Goal: Task Accomplishment & Management: Complete application form

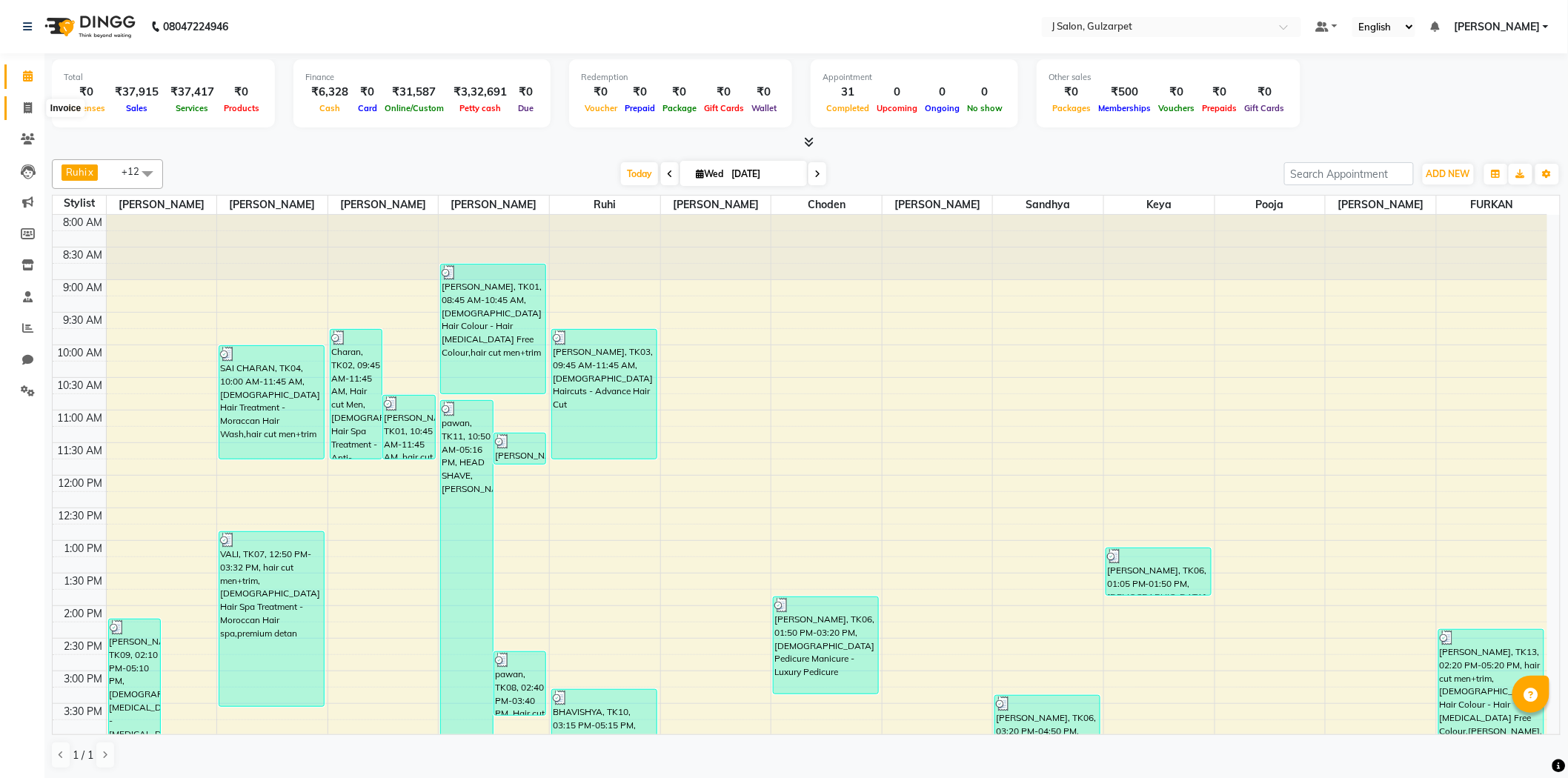
click at [28, 104] on icon at bounding box center [27, 108] width 8 height 11
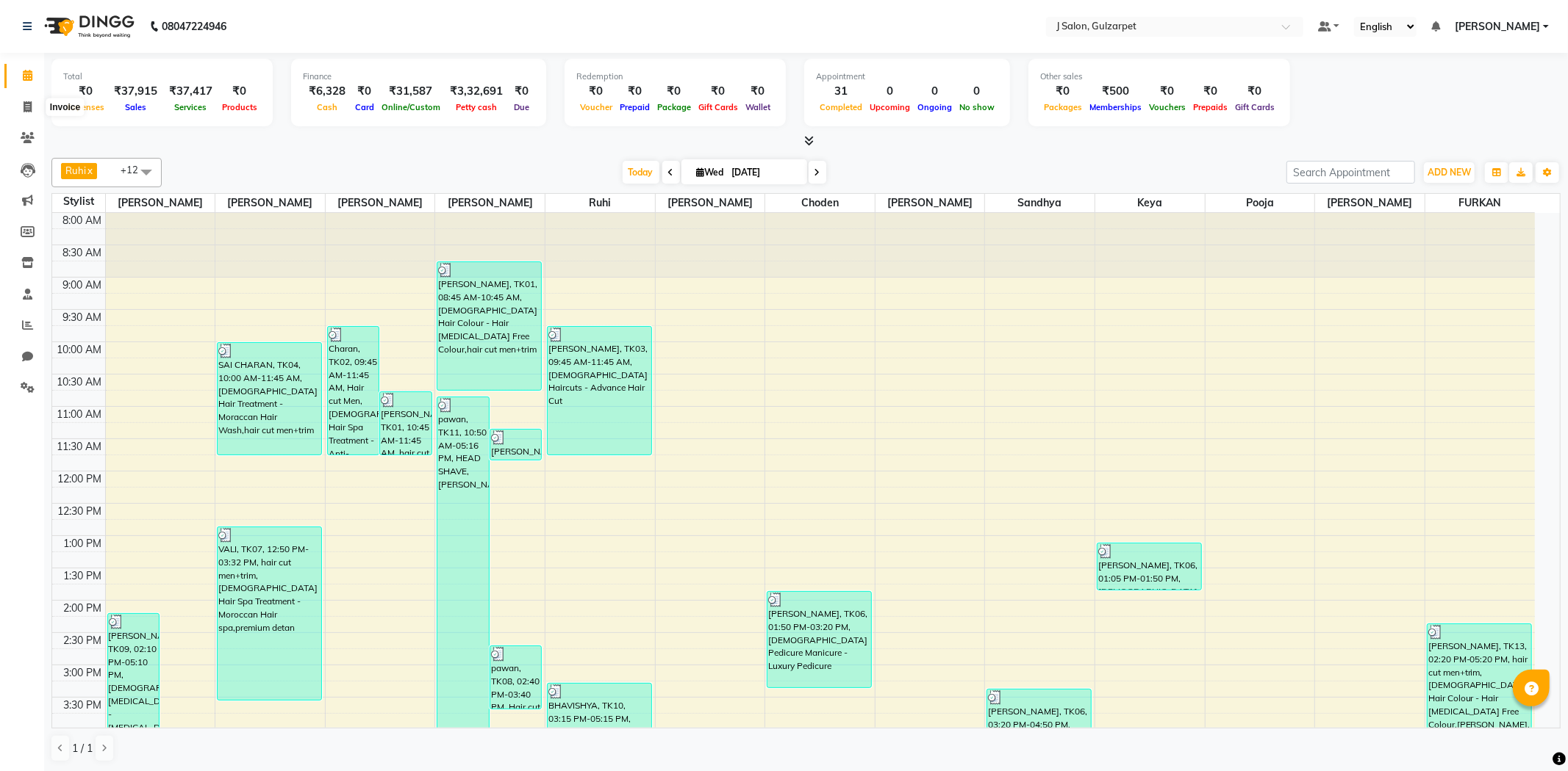
select select "service"
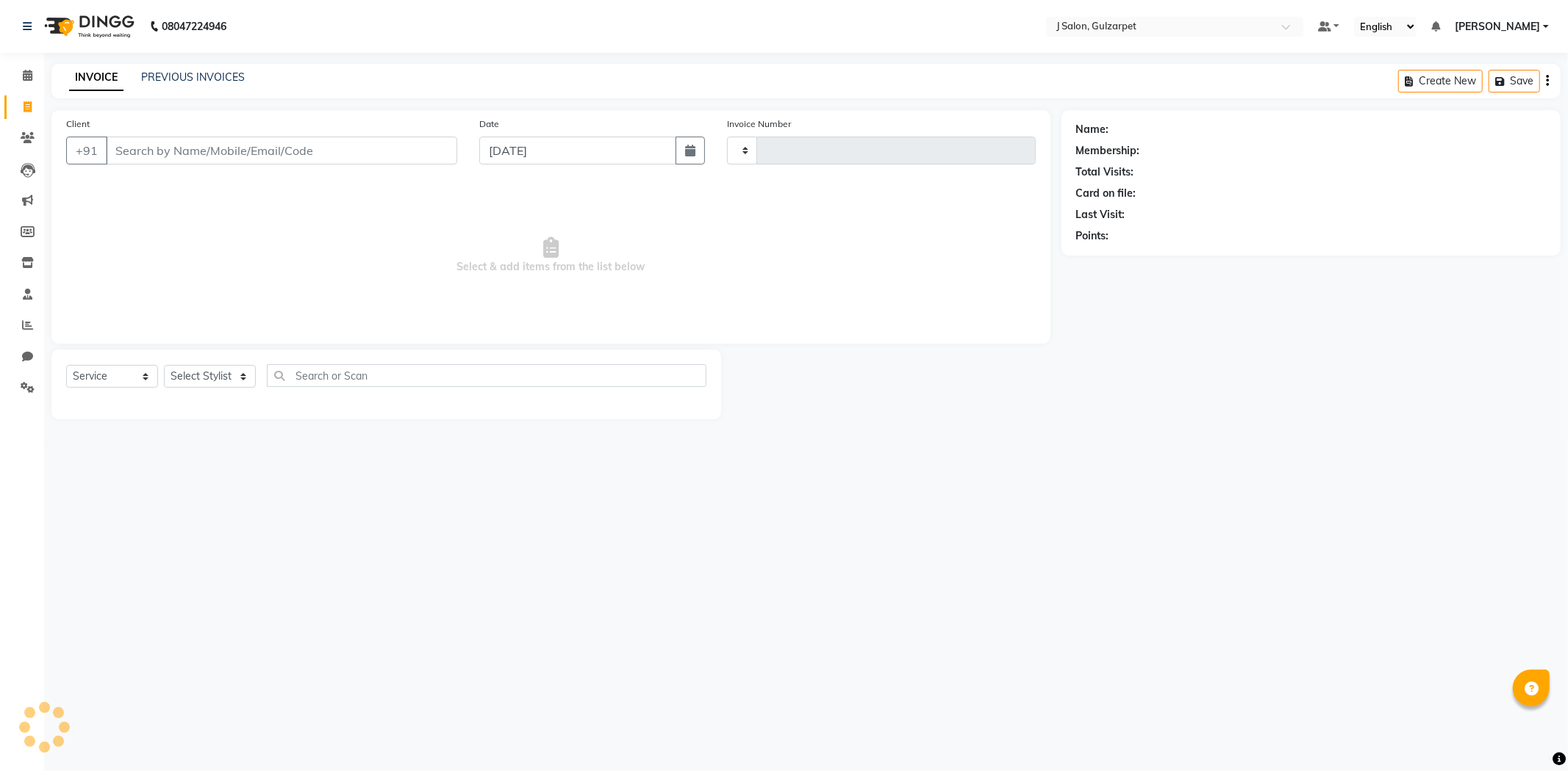
type input "1236"
select select "8558"
click at [269, 156] on input "Client" at bounding box center [282, 150] width 351 height 28
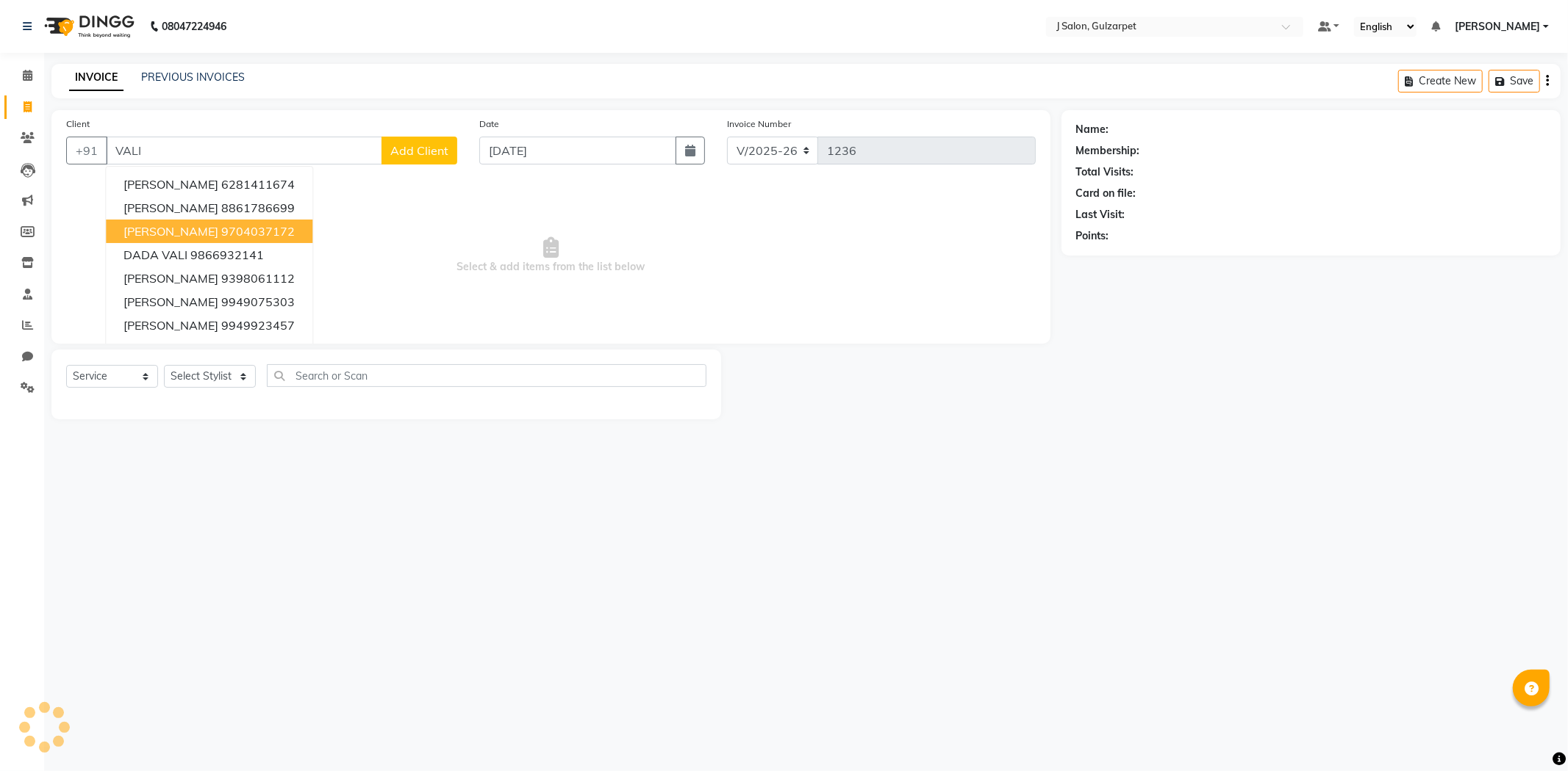
click at [221, 224] on ngb-highlight "9704037172" at bounding box center [257, 231] width 73 height 15
type input "9704037172"
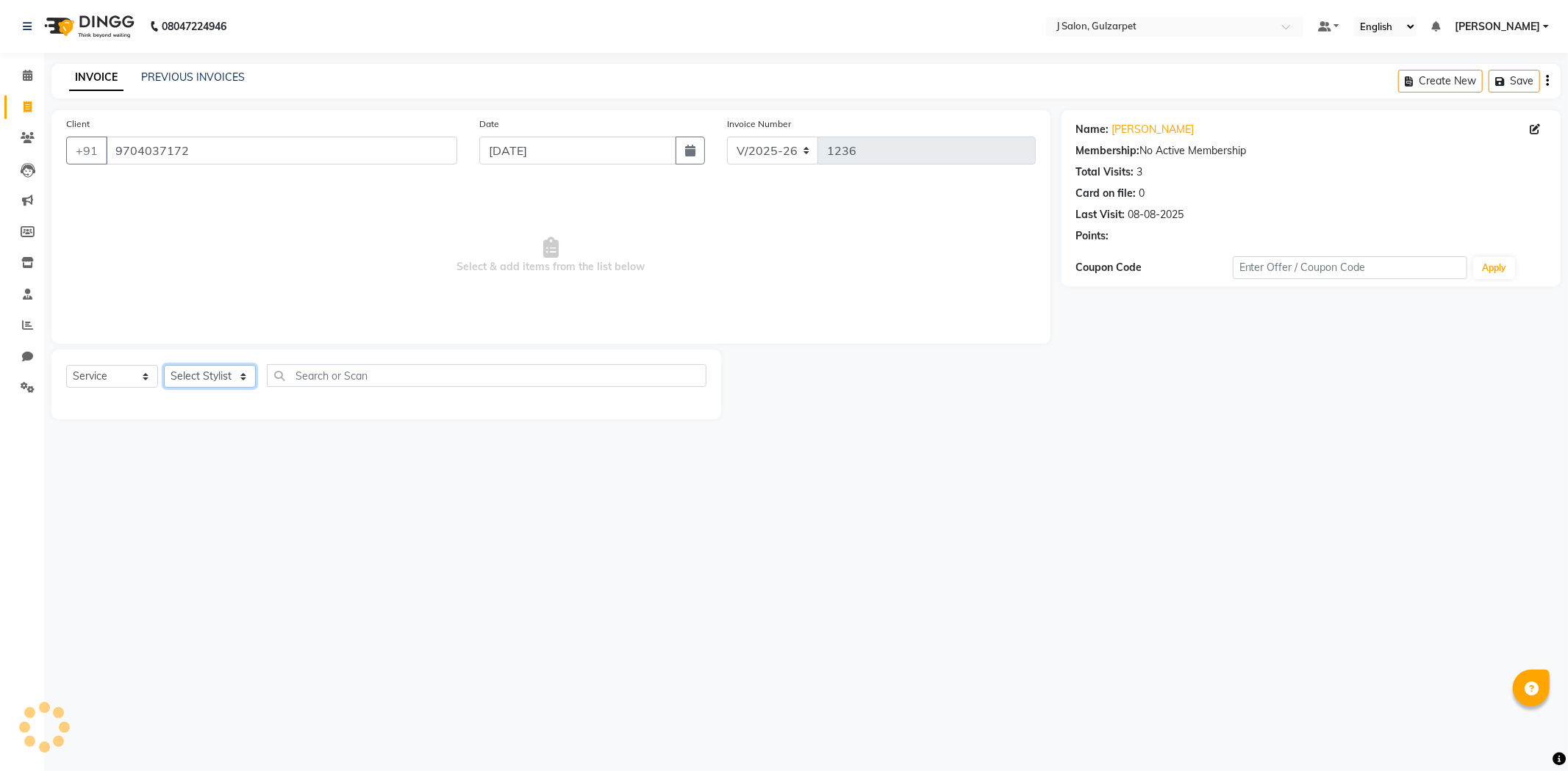
click at [237, 386] on select "Select Stylist Admin [PERSON_NAME] [PERSON_NAME] [PERSON_NAME] [PERSON_NAME] [P…" at bounding box center [209, 376] width 92 height 23
click at [164, 366] on select "Select Stylist Admin [PERSON_NAME] [PERSON_NAME] [PERSON_NAME] [PERSON_NAME] [P…" at bounding box center [209, 376] width 92 height 23
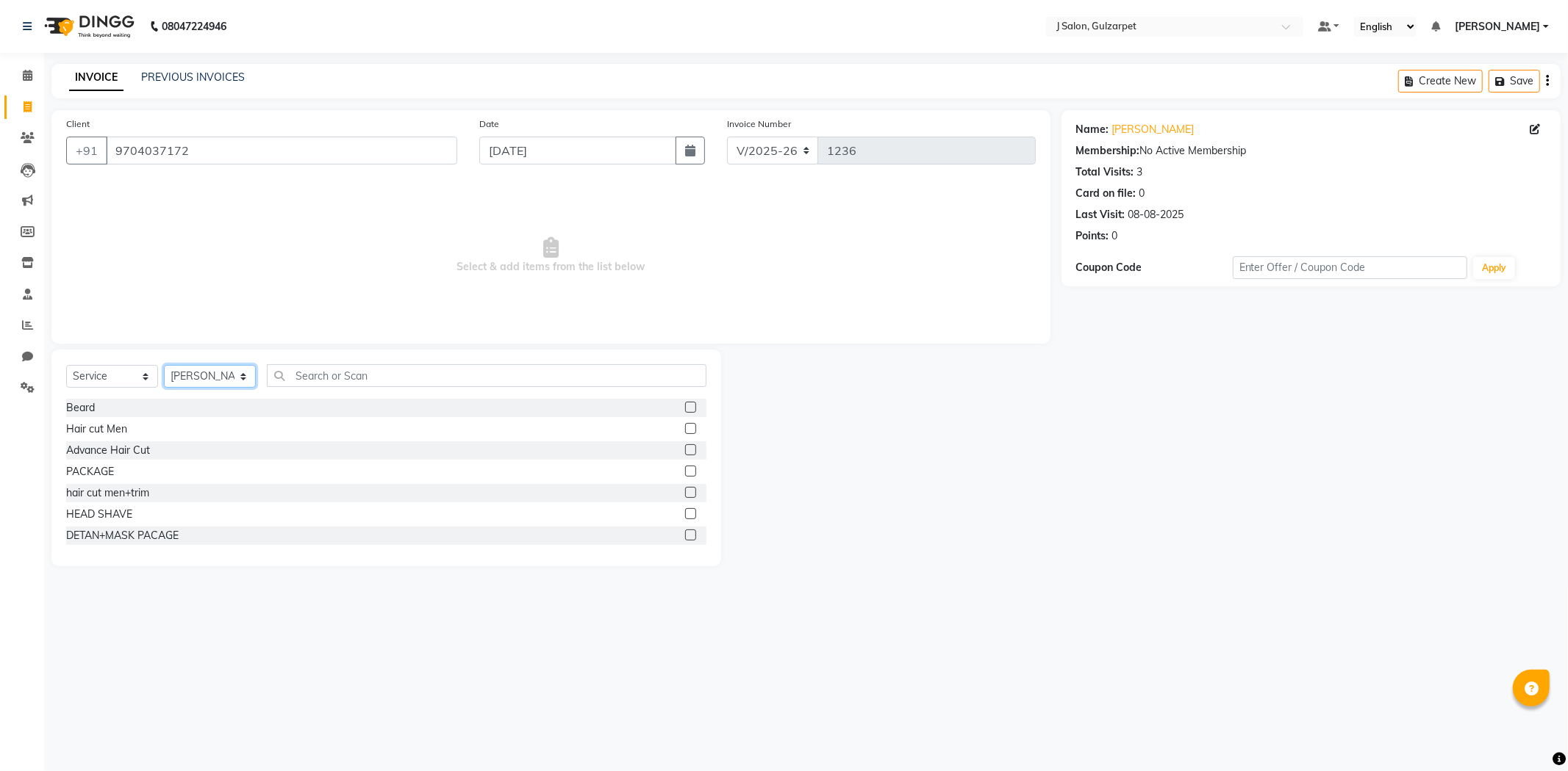
click at [218, 382] on select "Select Stylist Admin [PERSON_NAME] [PERSON_NAME] [PERSON_NAME] [PERSON_NAME] [P…" at bounding box center [209, 376] width 92 height 23
select select "84897"
click at [164, 366] on select "Select Stylist Admin [PERSON_NAME] [PERSON_NAME] [PERSON_NAME] [PERSON_NAME] [P…" at bounding box center [209, 376] width 92 height 23
click at [685, 425] on label at bounding box center [691, 428] width 11 height 11
click at [685, 425] on input "checkbox" at bounding box center [690, 429] width 9 height 9
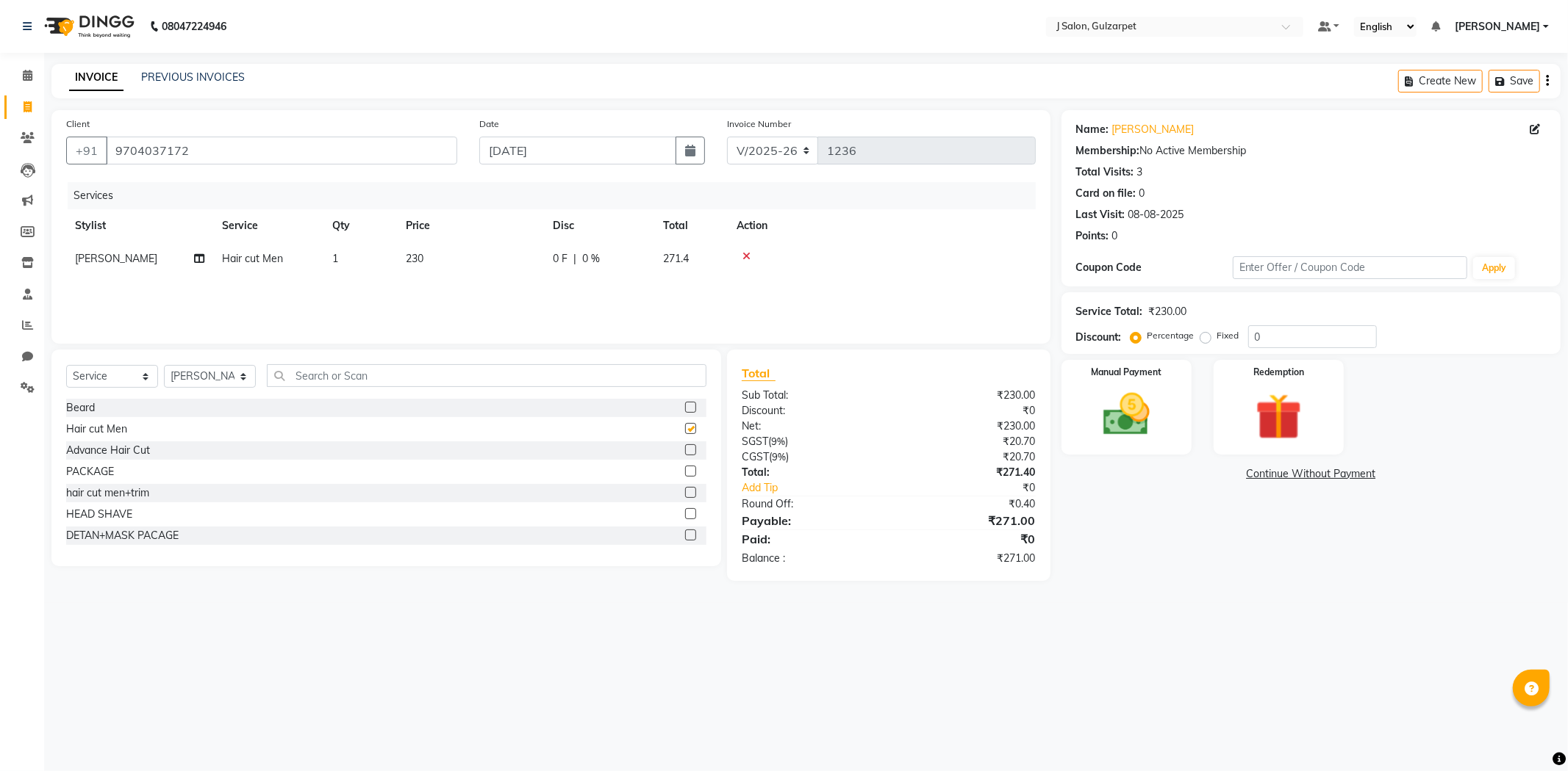
checkbox input "false"
click at [569, 381] on input "text" at bounding box center [486, 375] width 440 height 23
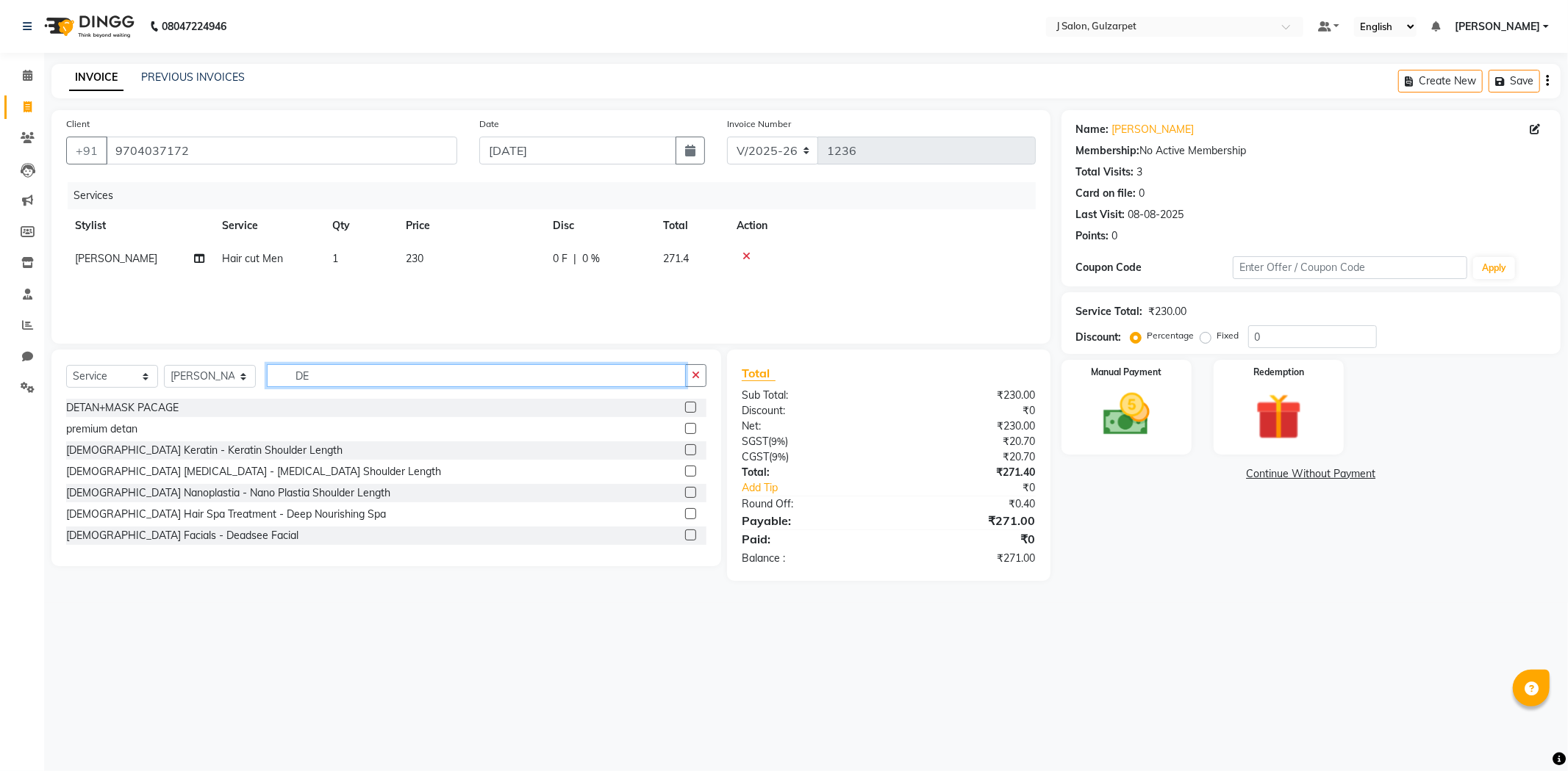
type input "DE"
click at [685, 431] on label at bounding box center [691, 428] width 11 height 11
click at [685, 431] on input "checkbox" at bounding box center [690, 429] width 9 height 9
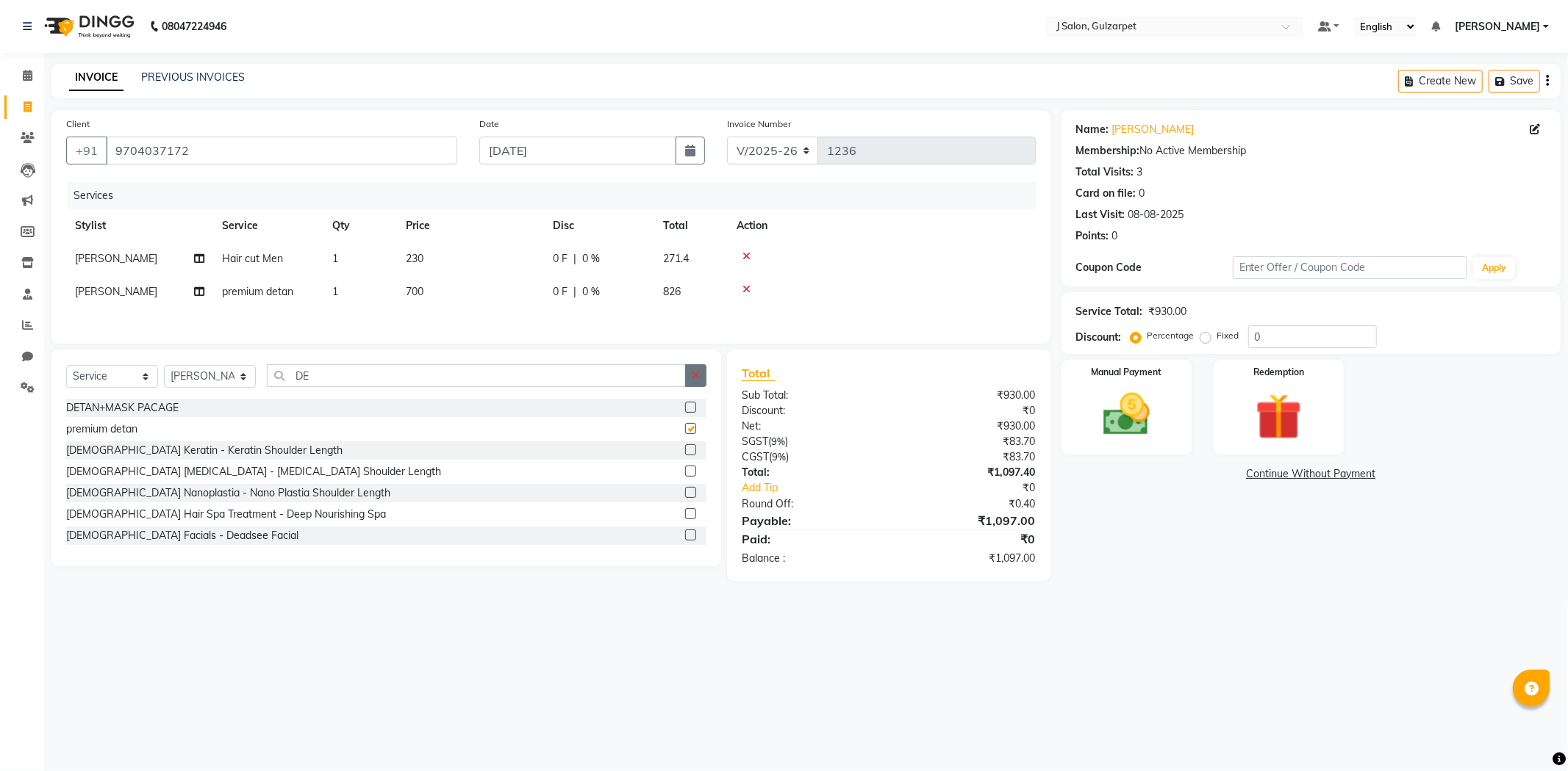
checkbox input "false"
click at [698, 381] on icon "button" at bounding box center [695, 375] width 8 height 10
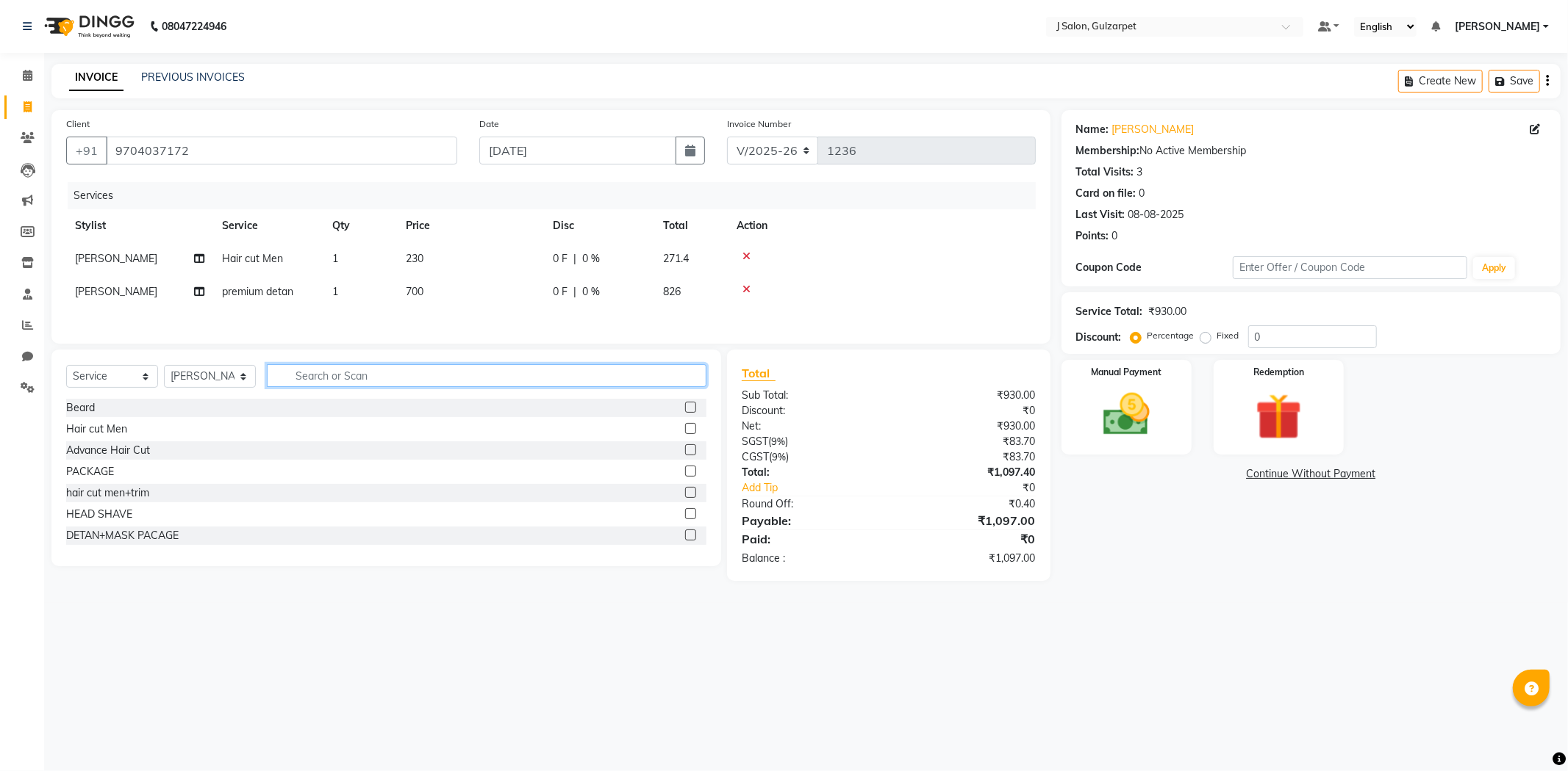
click at [636, 377] on input "text" at bounding box center [486, 375] width 440 height 23
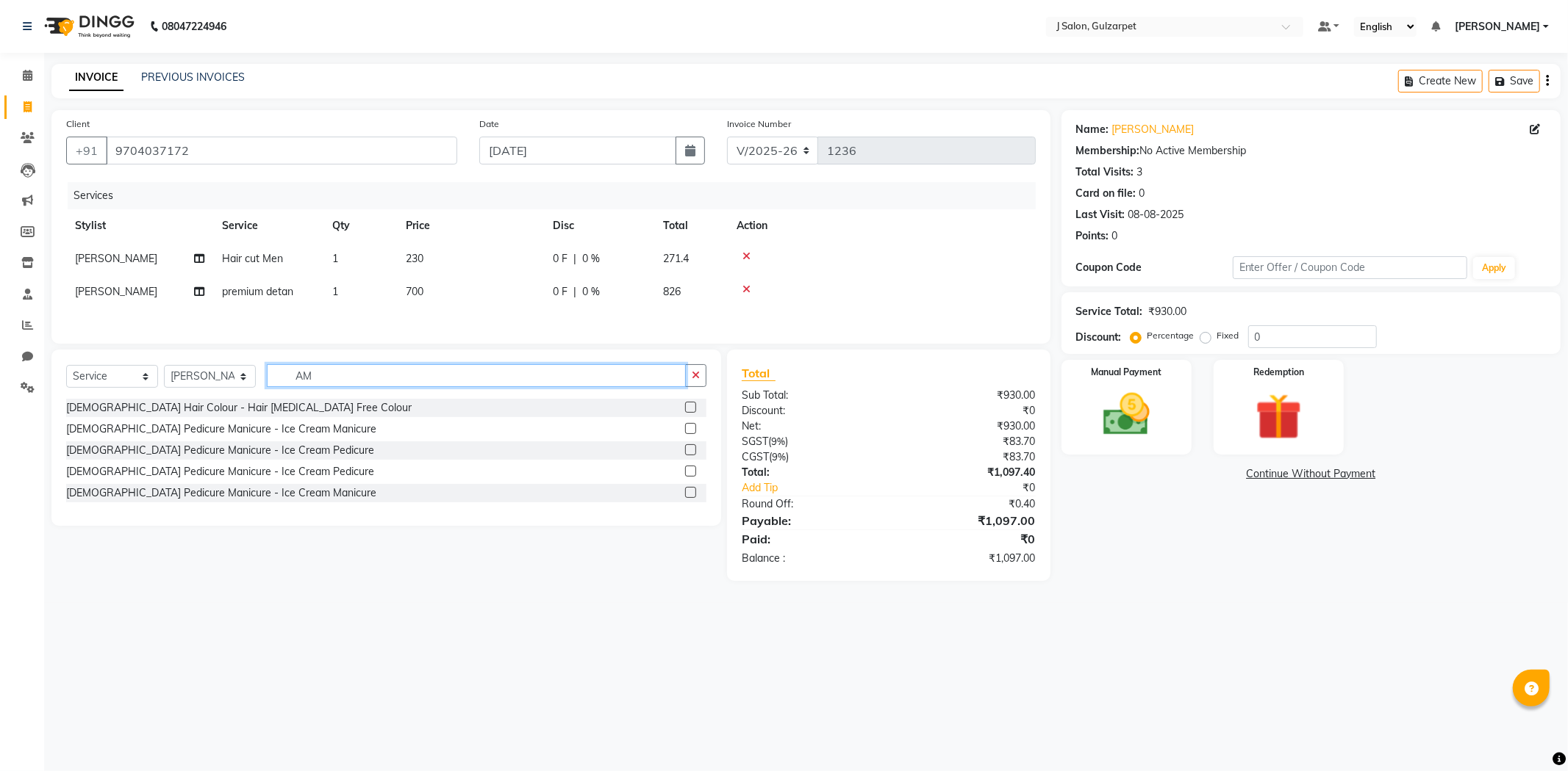
type input "AM"
click at [693, 406] on label at bounding box center [691, 408] width 11 height 11
click at [693, 406] on input "checkbox" at bounding box center [690, 408] width 9 height 9
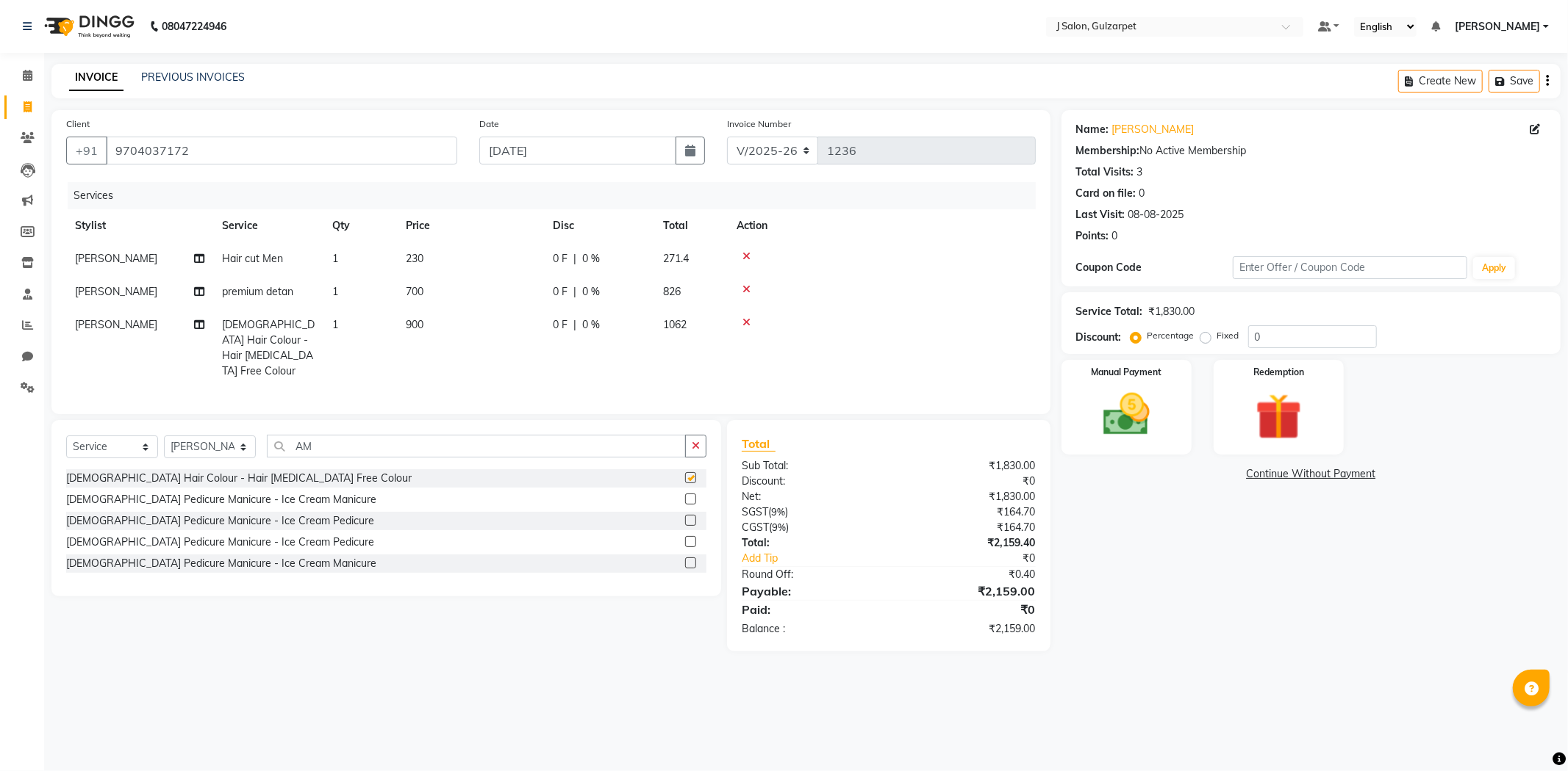
checkbox input "false"
click at [419, 318] on span "900" at bounding box center [414, 324] width 18 height 13
select select "84897"
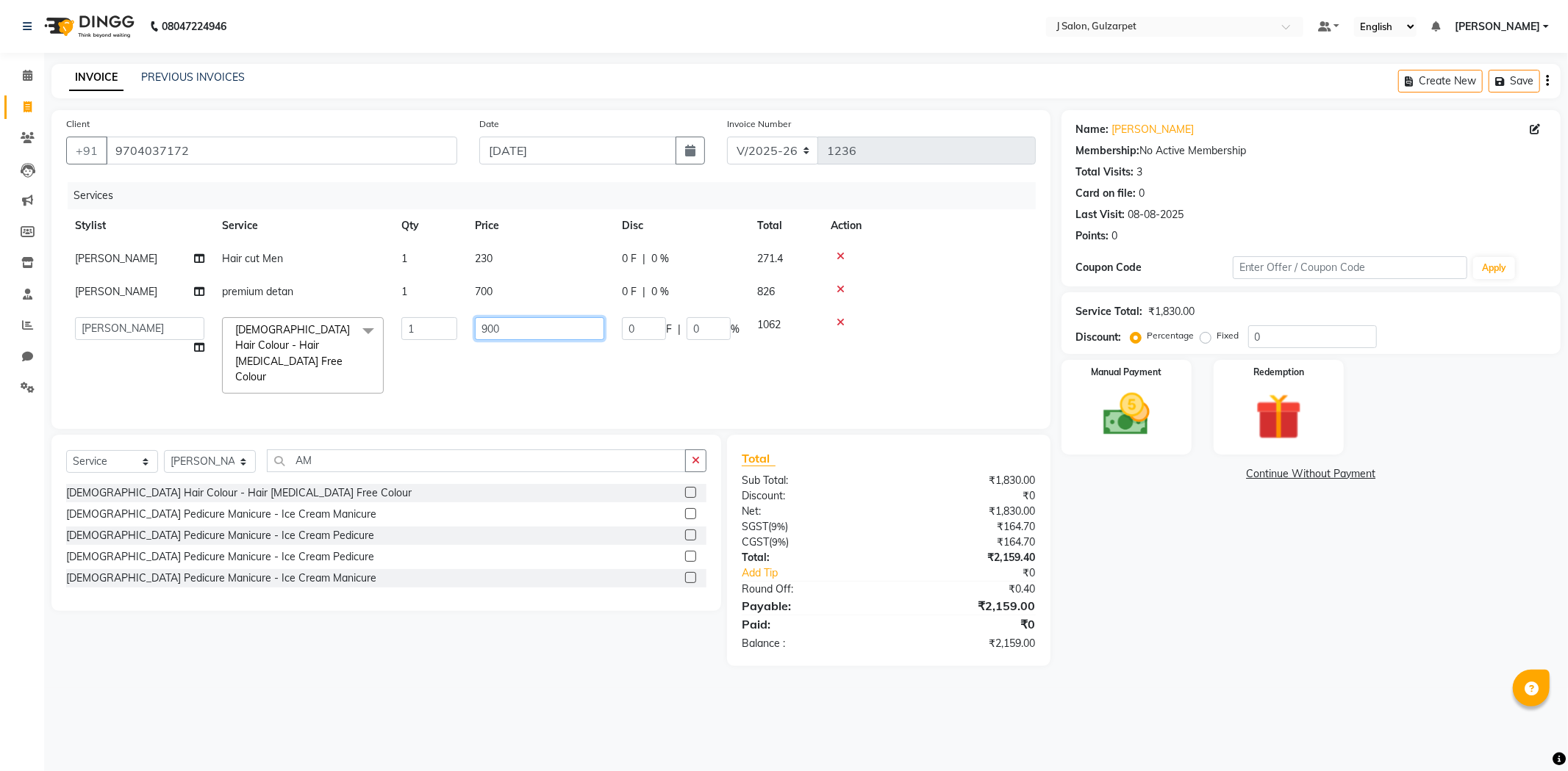
click at [560, 336] on input "900" at bounding box center [539, 329] width 129 height 23
type input "9"
type input "450"
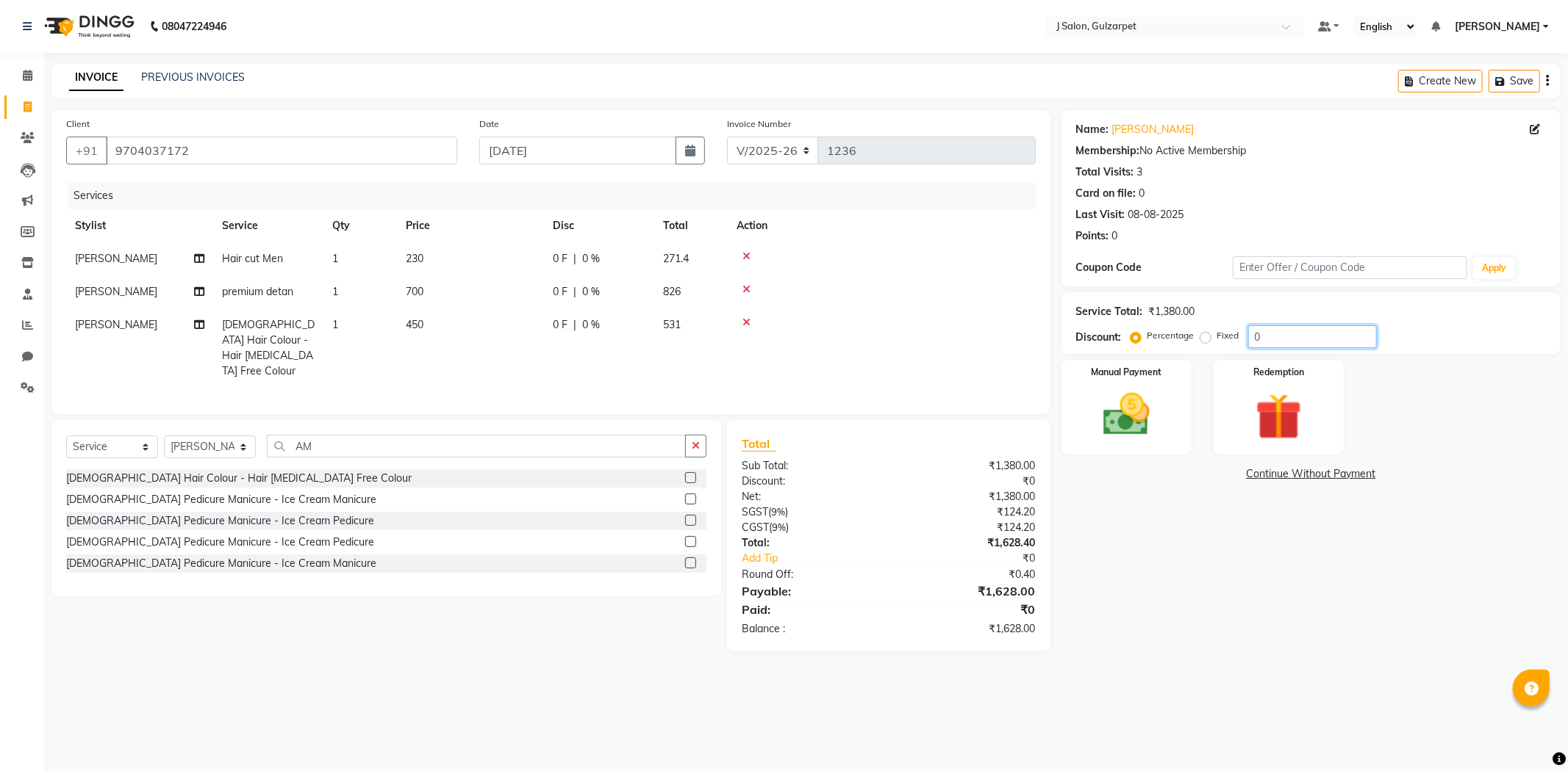
click at [1273, 325] on input "0" at bounding box center [1312, 336] width 128 height 23
click at [1130, 413] on img at bounding box center [1126, 415] width 79 height 56
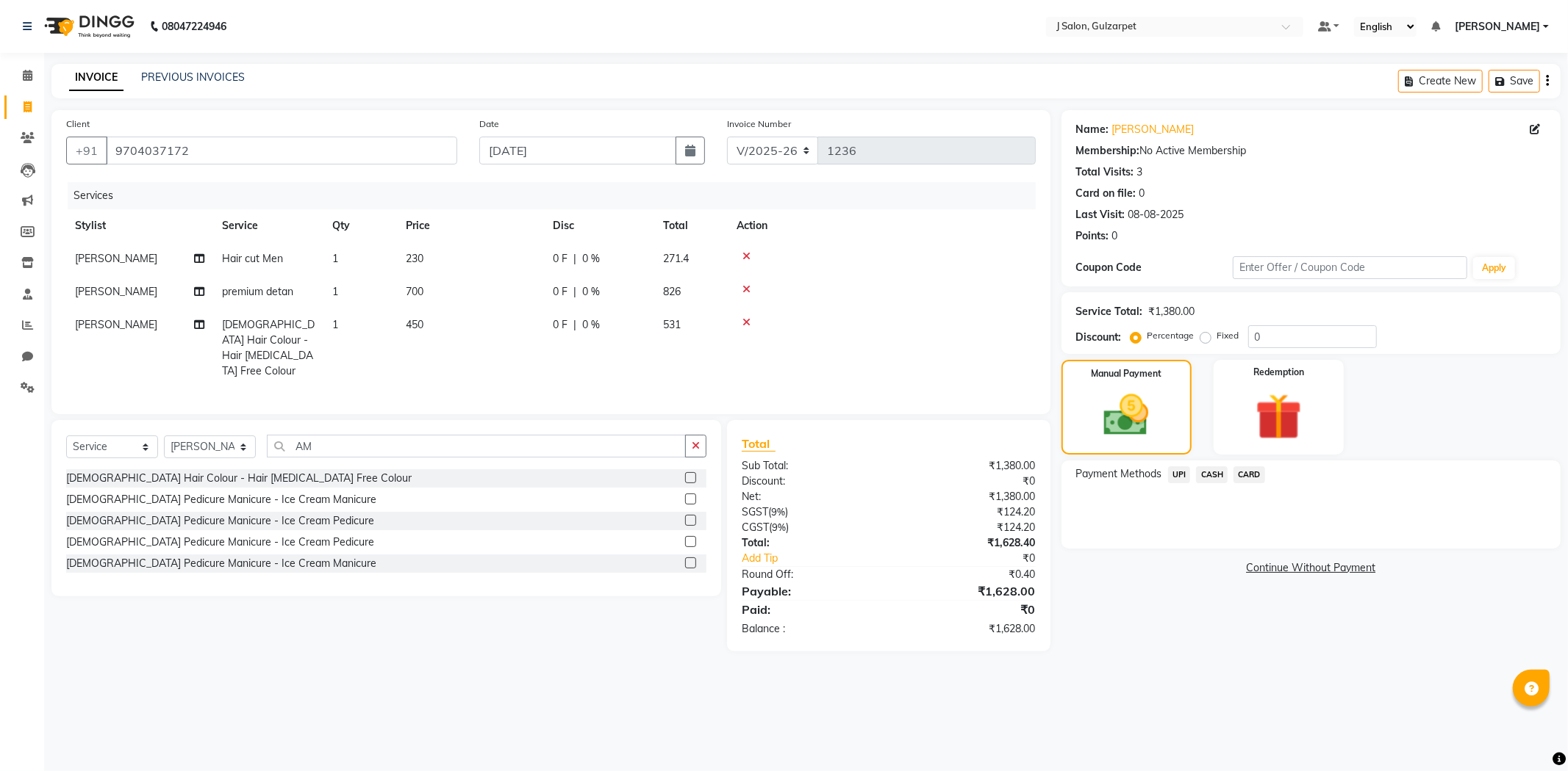
click at [1213, 472] on span "CASH" at bounding box center [1211, 475] width 32 height 17
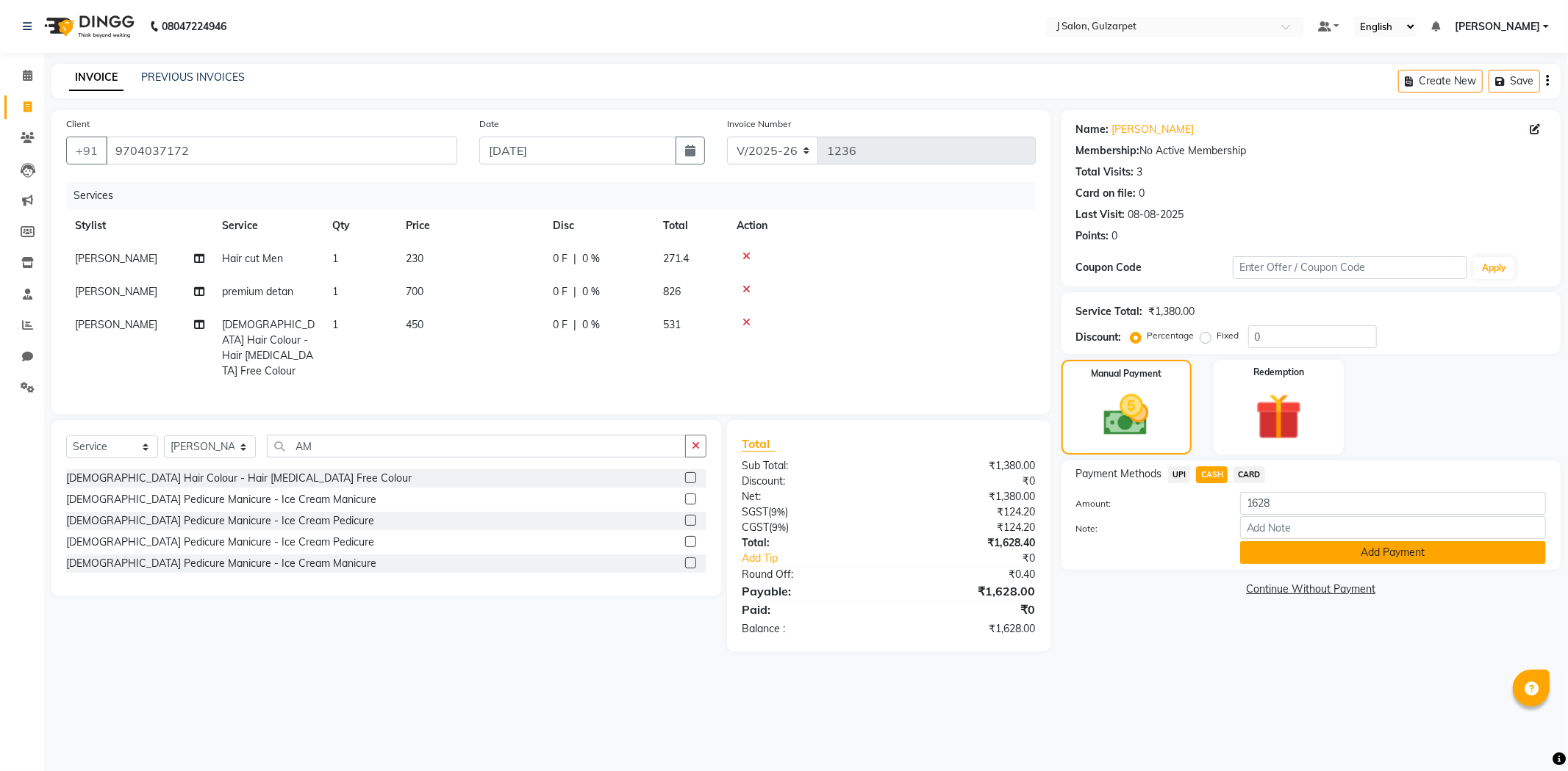
click at [1350, 561] on button "Add Payment" at bounding box center [1392, 553] width 306 height 23
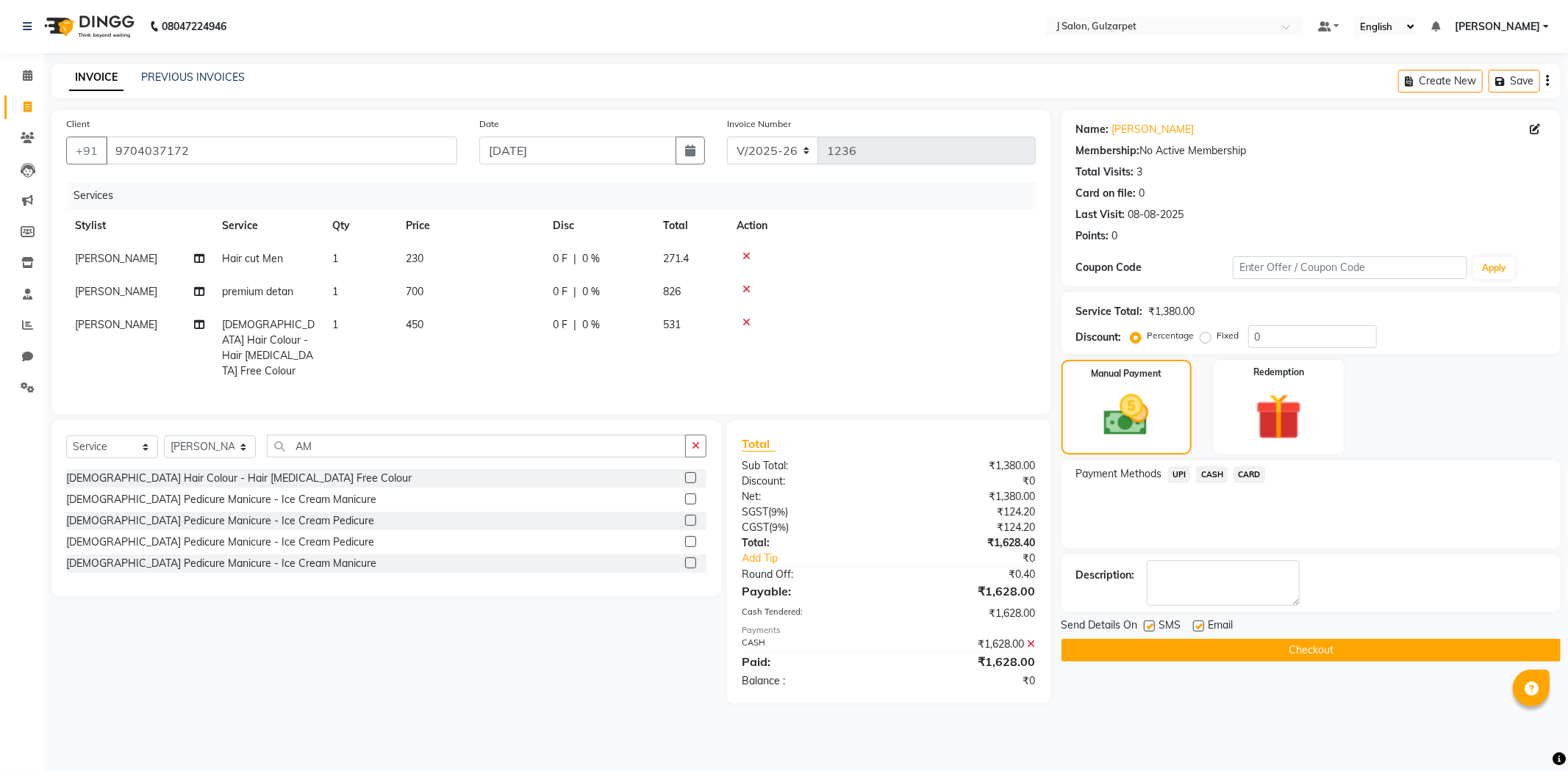
click at [1390, 657] on button "Checkout" at bounding box center [1311, 650] width 499 height 23
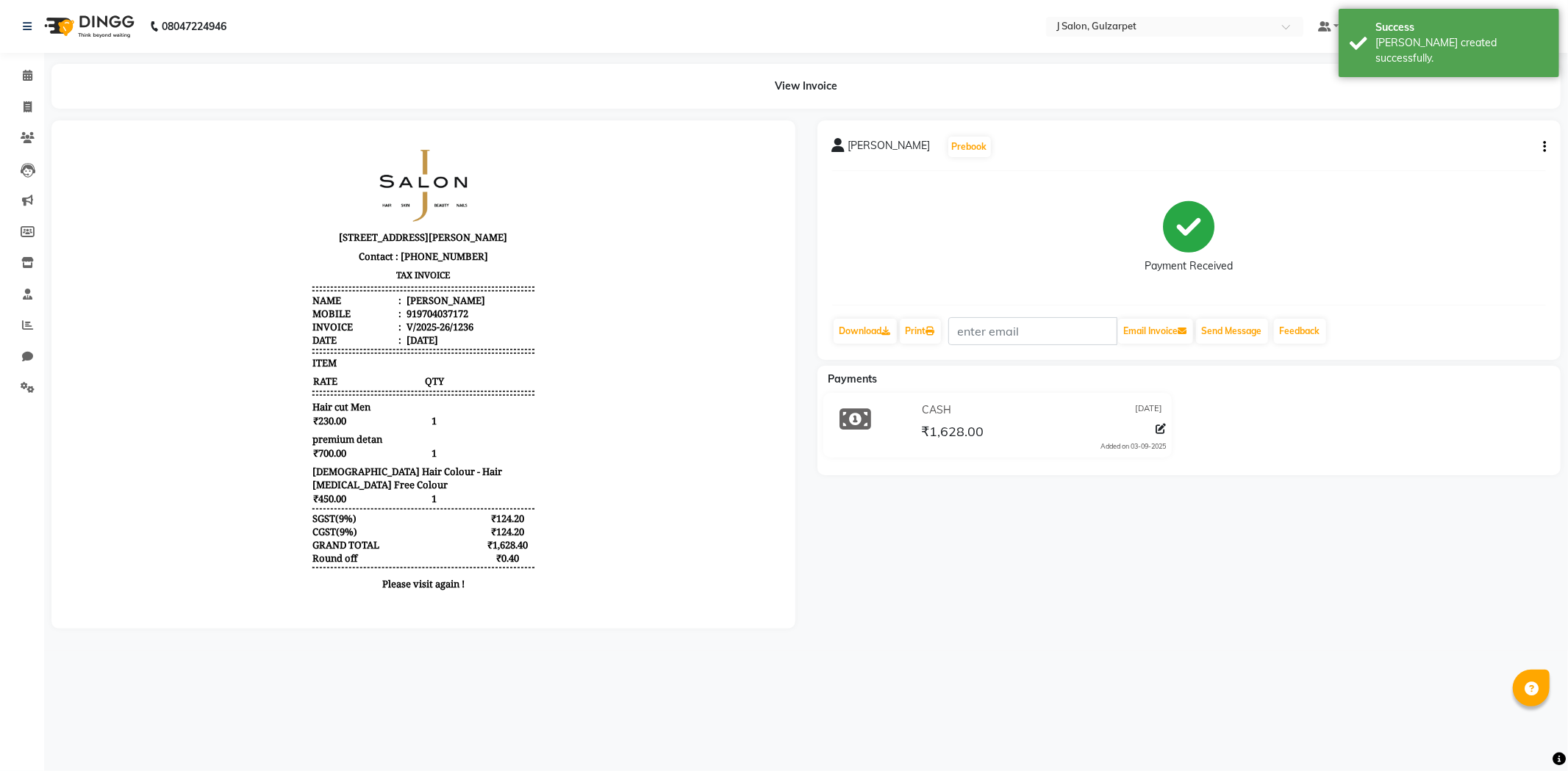
select select "service"
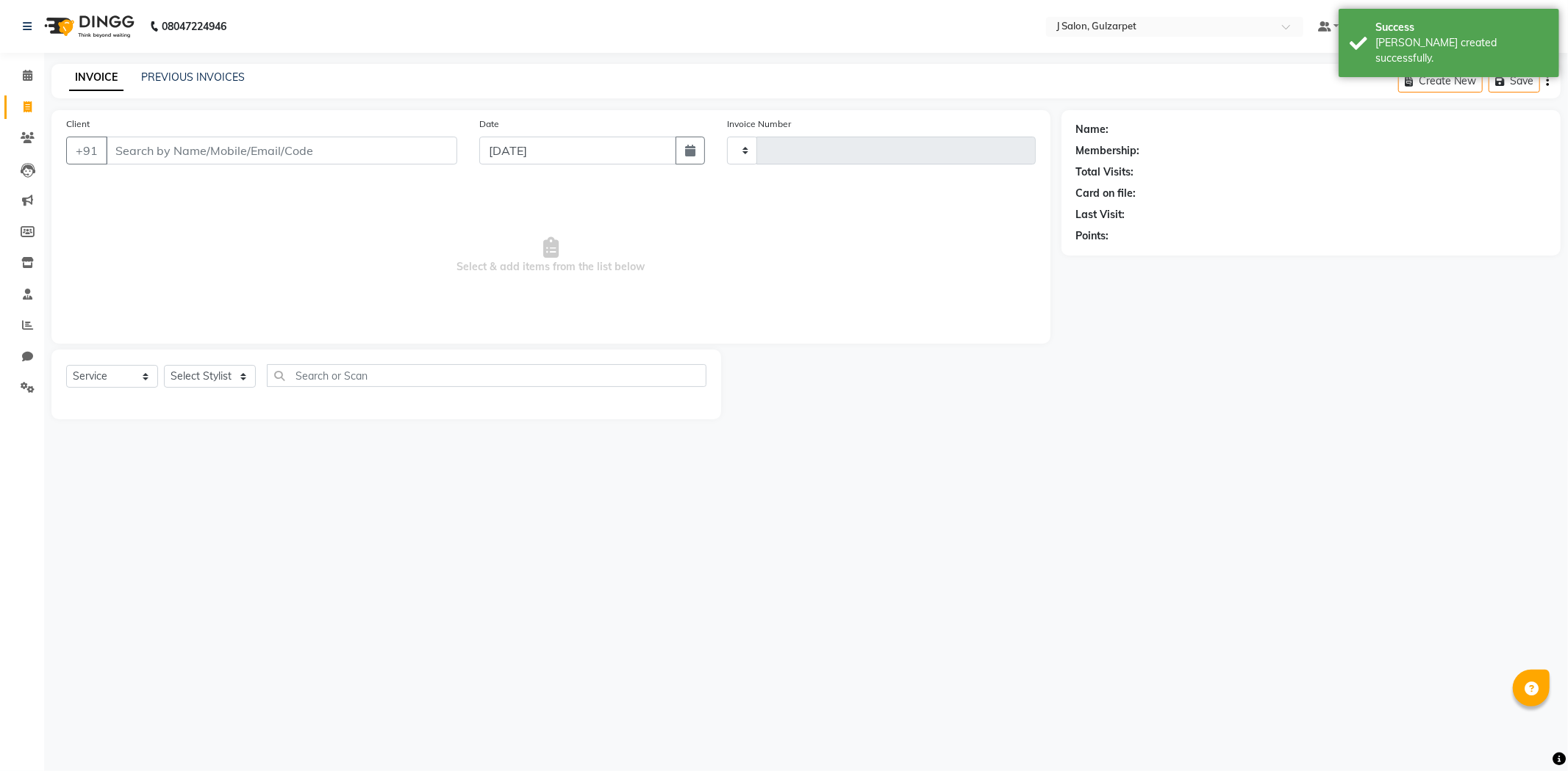
type input "1237"
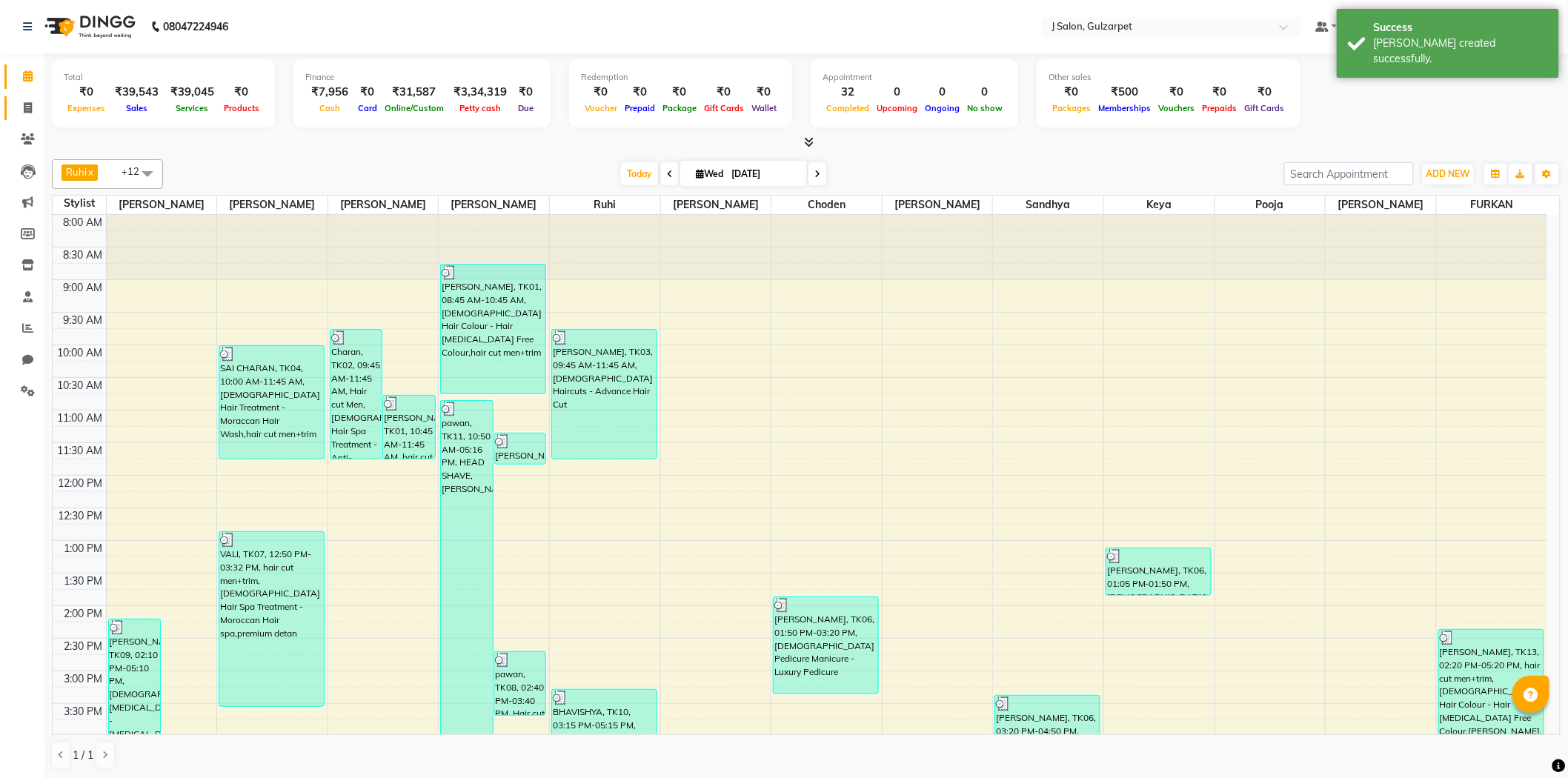
click at [27, 104] on icon at bounding box center [27, 108] width 8 height 11
select select "service"
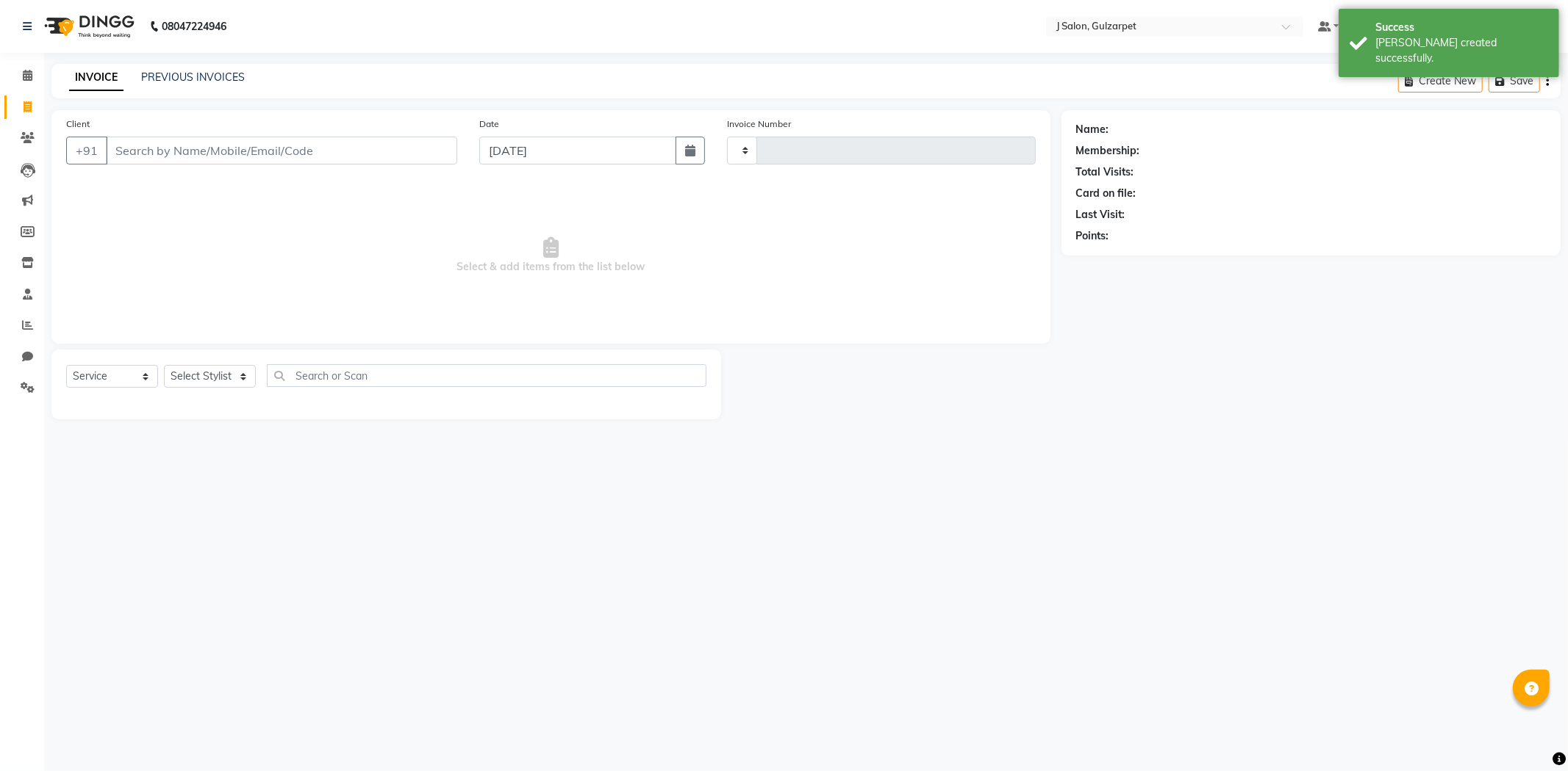
type input "1237"
select select "8558"
click at [179, 155] on input "Client" at bounding box center [282, 150] width 351 height 28
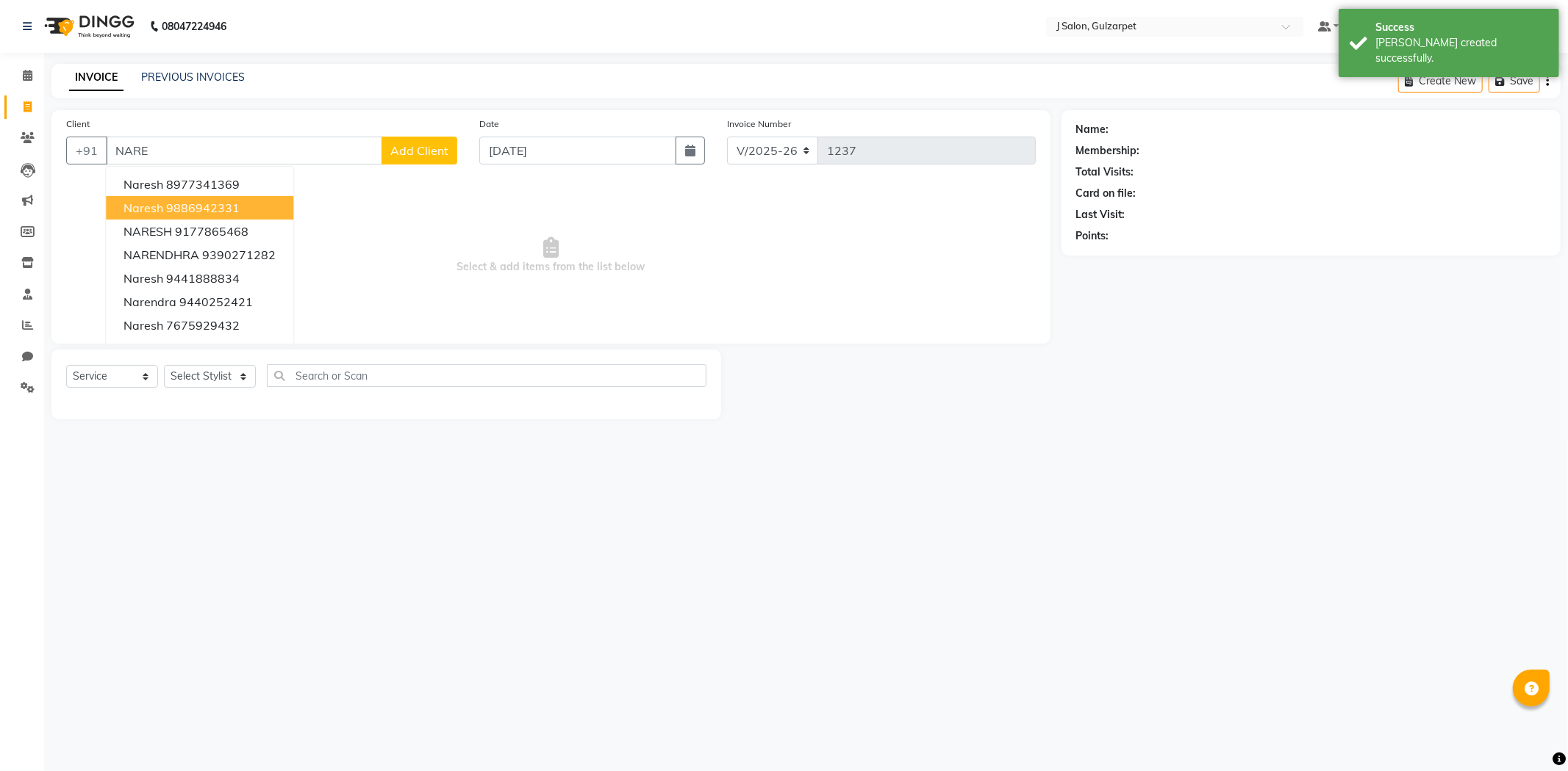
click at [177, 201] on ngb-highlight "9886942331" at bounding box center [203, 208] width 73 height 15
type input "9886942331"
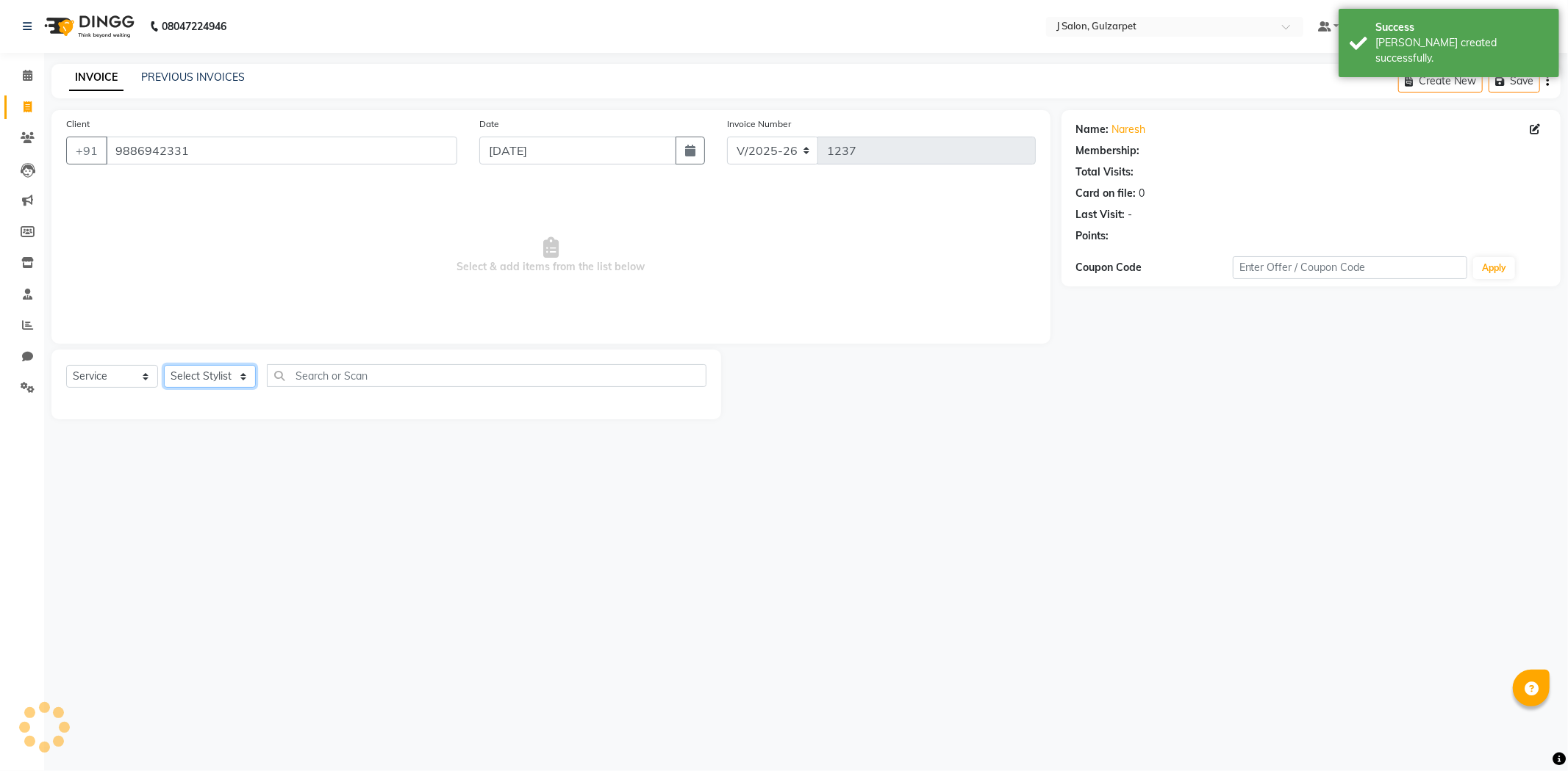
click at [231, 379] on select "Select Stylist Admin [PERSON_NAME] [PERSON_NAME] [PERSON_NAME] [PERSON_NAME] [P…" at bounding box center [209, 376] width 92 height 23
select select "86821"
click at [164, 366] on select "Select Stylist Admin [PERSON_NAME] [PERSON_NAME] [PERSON_NAME] [PERSON_NAME] [P…" at bounding box center [209, 376] width 92 height 23
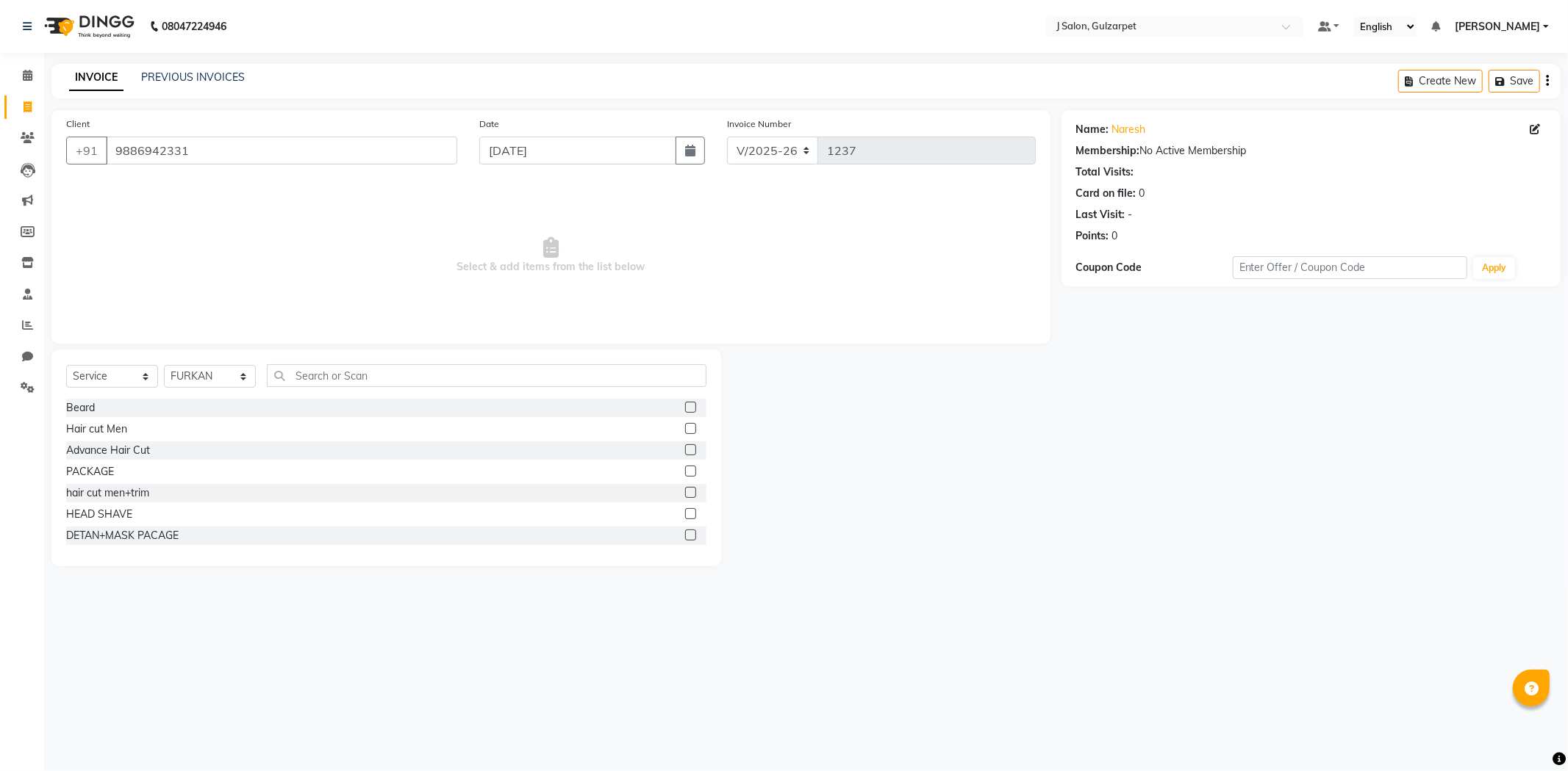
click at [685, 408] on label at bounding box center [691, 408] width 11 height 11
click at [685, 408] on input "checkbox" at bounding box center [690, 408] width 9 height 9
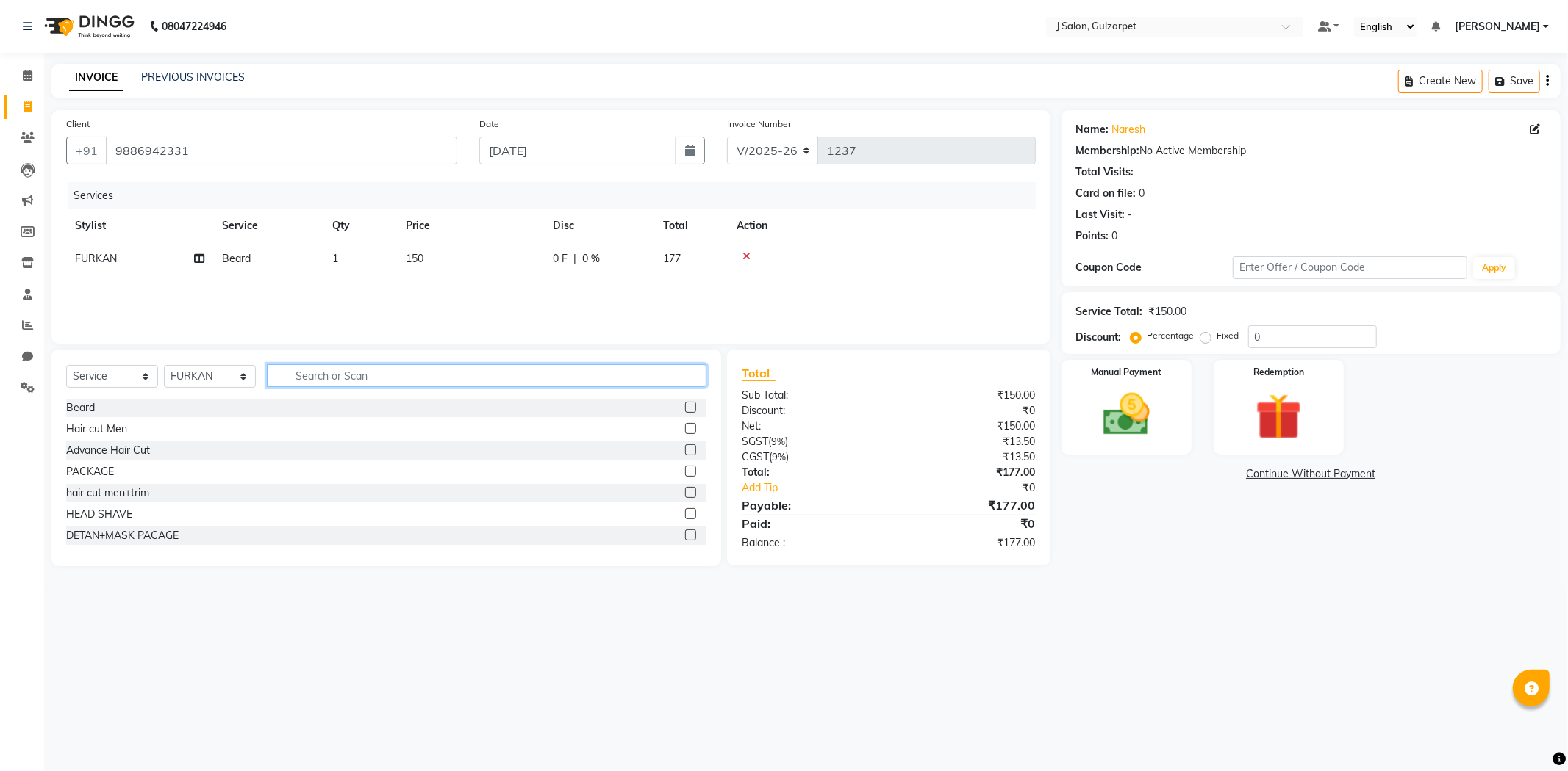
checkbox input "false"
click at [564, 369] on input "text" at bounding box center [486, 375] width 440 height 23
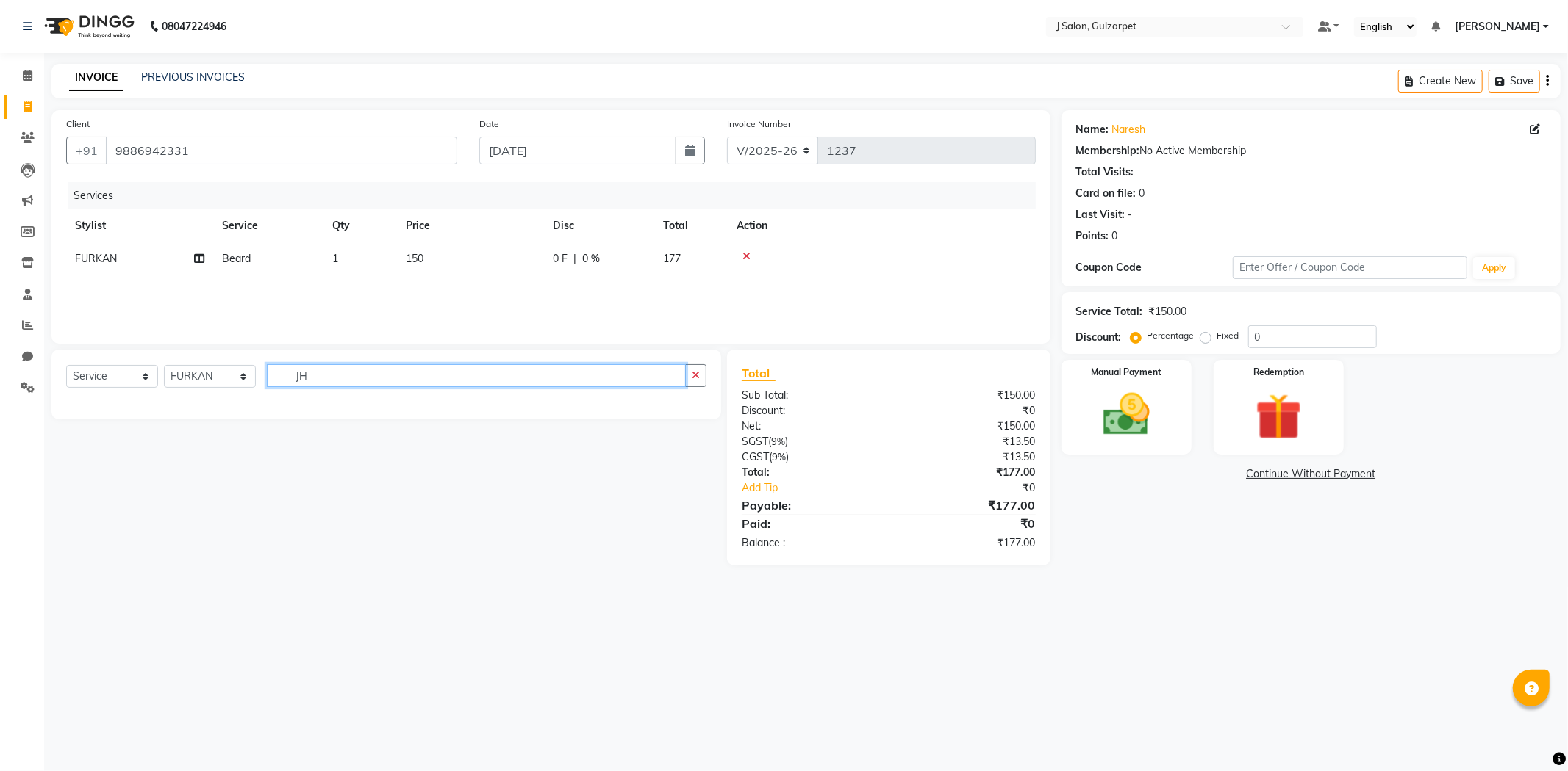
type input "J"
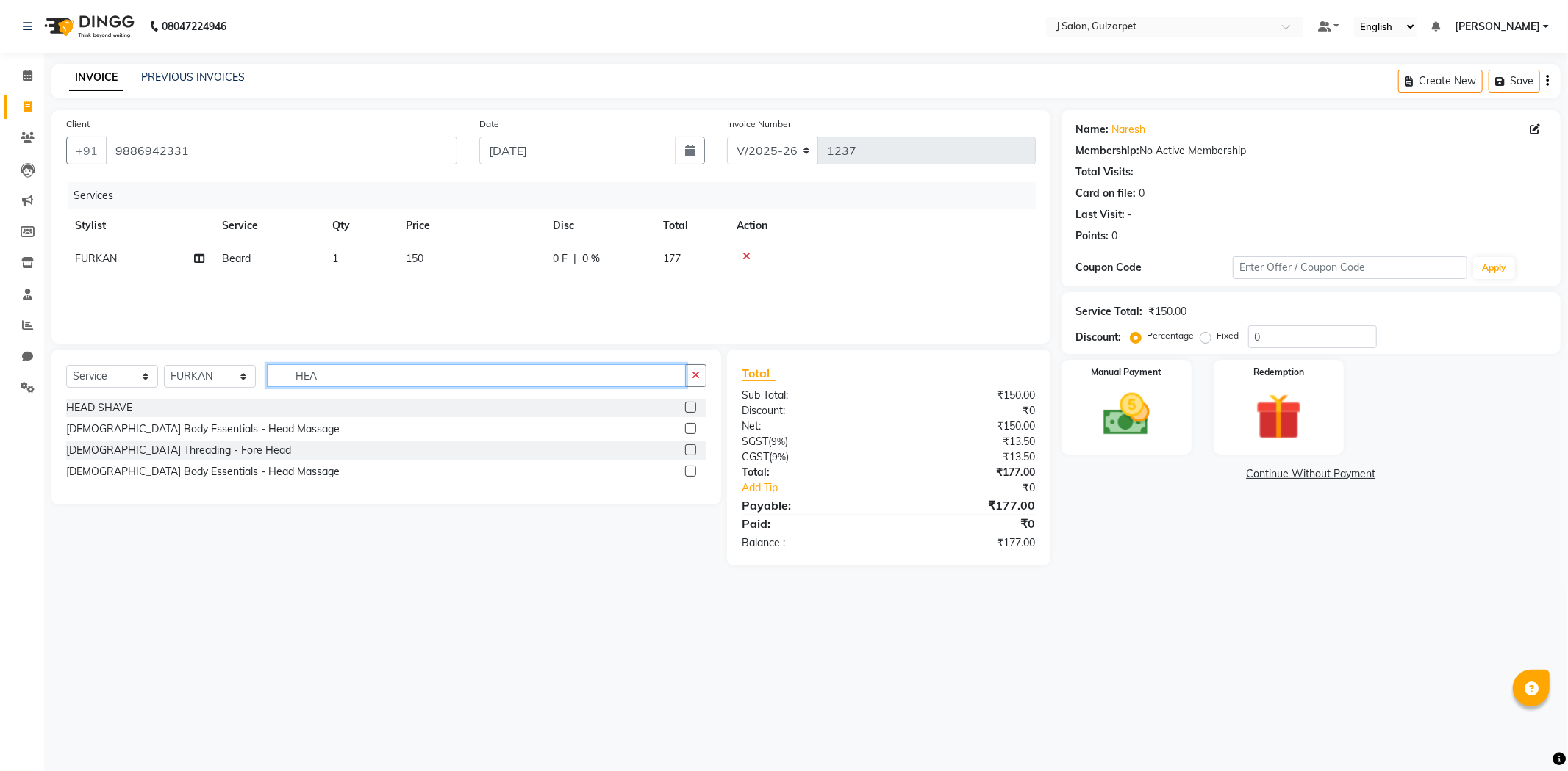
type input "HEA"
click at [687, 430] on label at bounding box center [691, 428] width 11 height 11
click at [687, 430] on input "checkbox" at bounding box center [690, 429] width 9 height 9
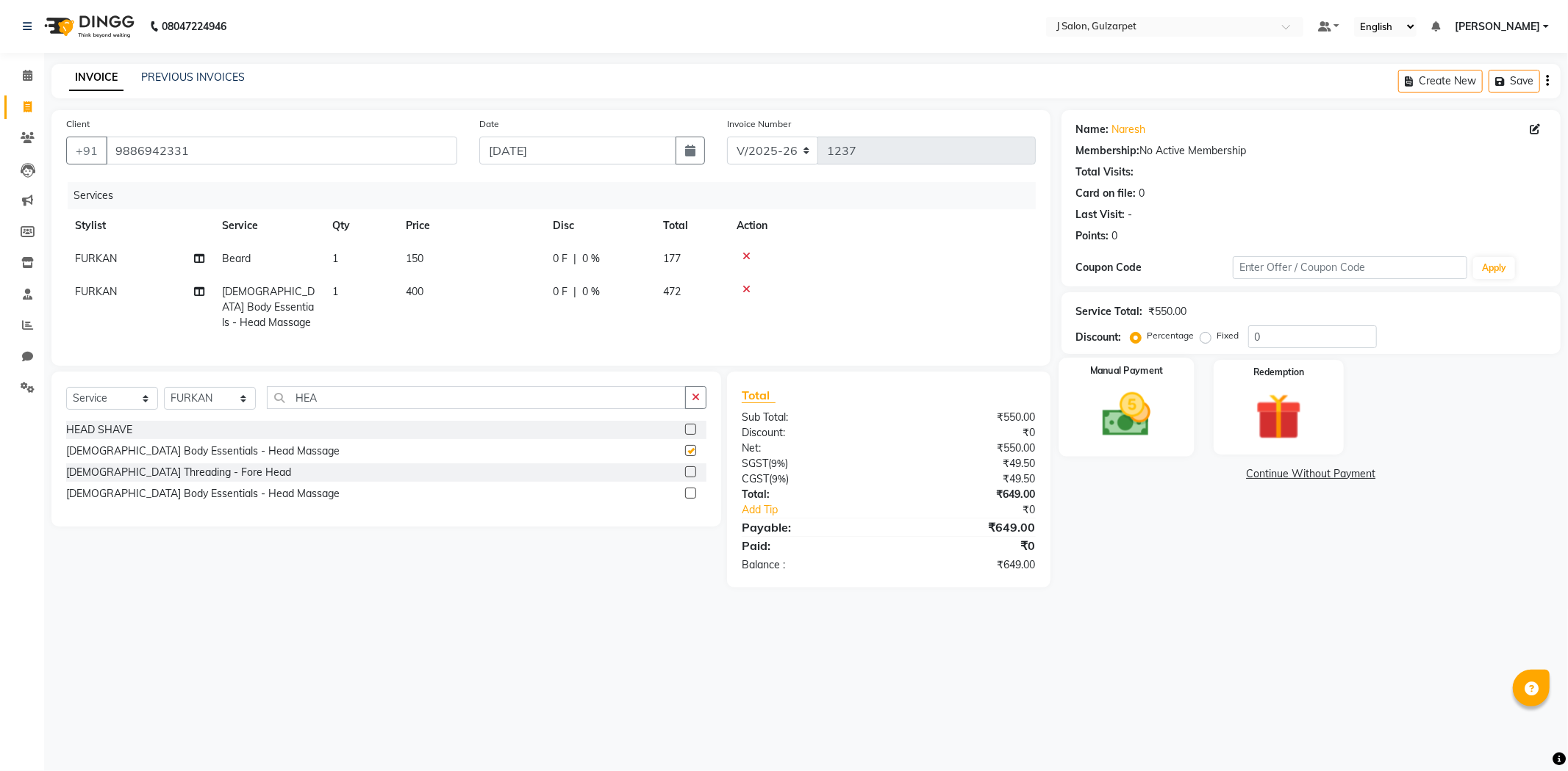
checkbox input "false"
click at [1089, 364] on label "Manual Payment" at bounding box center [1126, 371] width 73 height 14
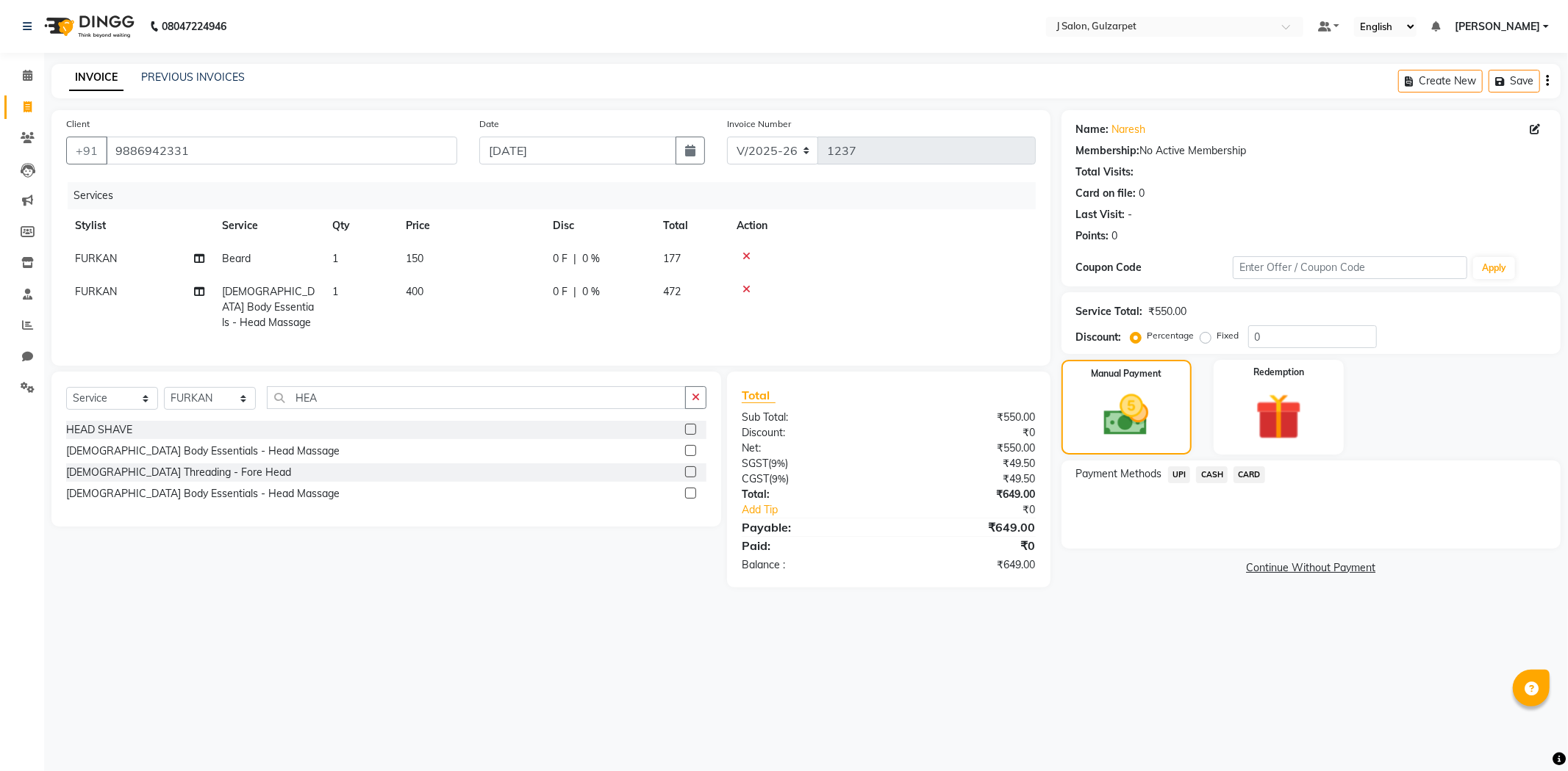
click at [1178, 474] on span "UPI" at bounding box center [1179, 475] width 23 height 17
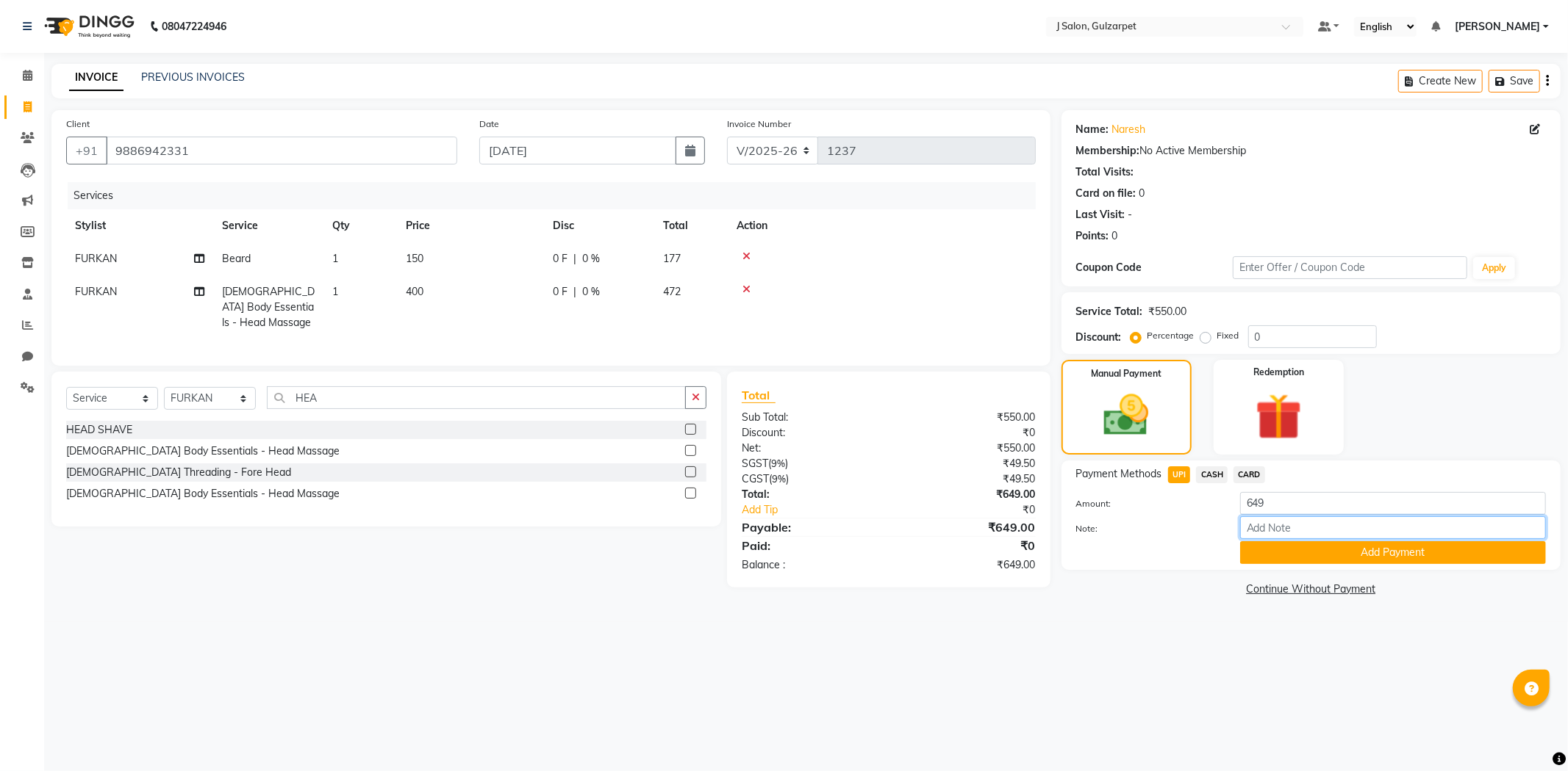
click at [1254, 534] on input "Note:" at bounding box center [1392, 528] width 306 height 23
click at [1296, 559] on button "Add Payment" at bounding box center [1392, 553] width 306 height 23
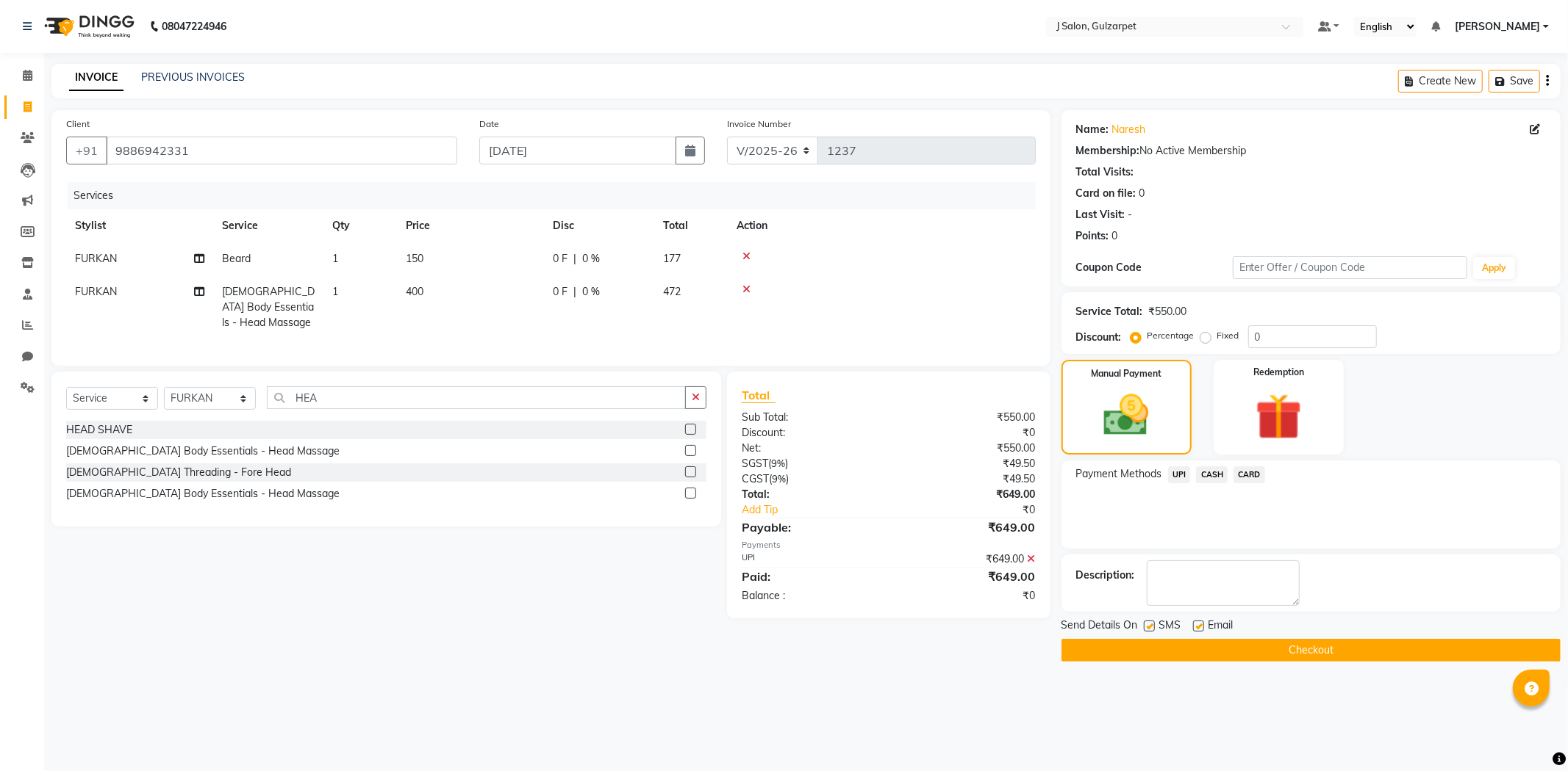
click at [1306, 656] on button "Checkout" at bounding box center [1311, 650] width 499 height 23
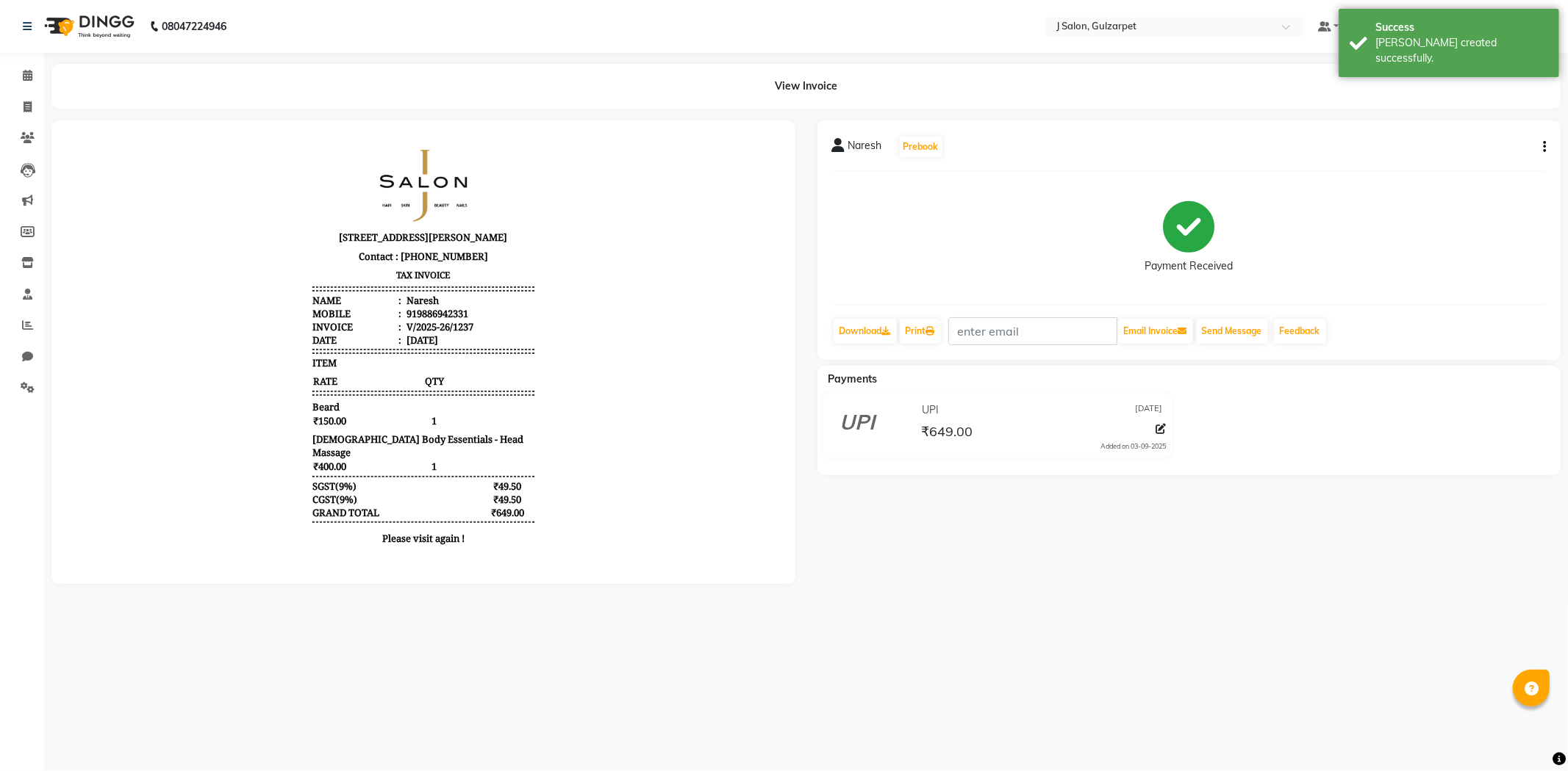
select select "service"
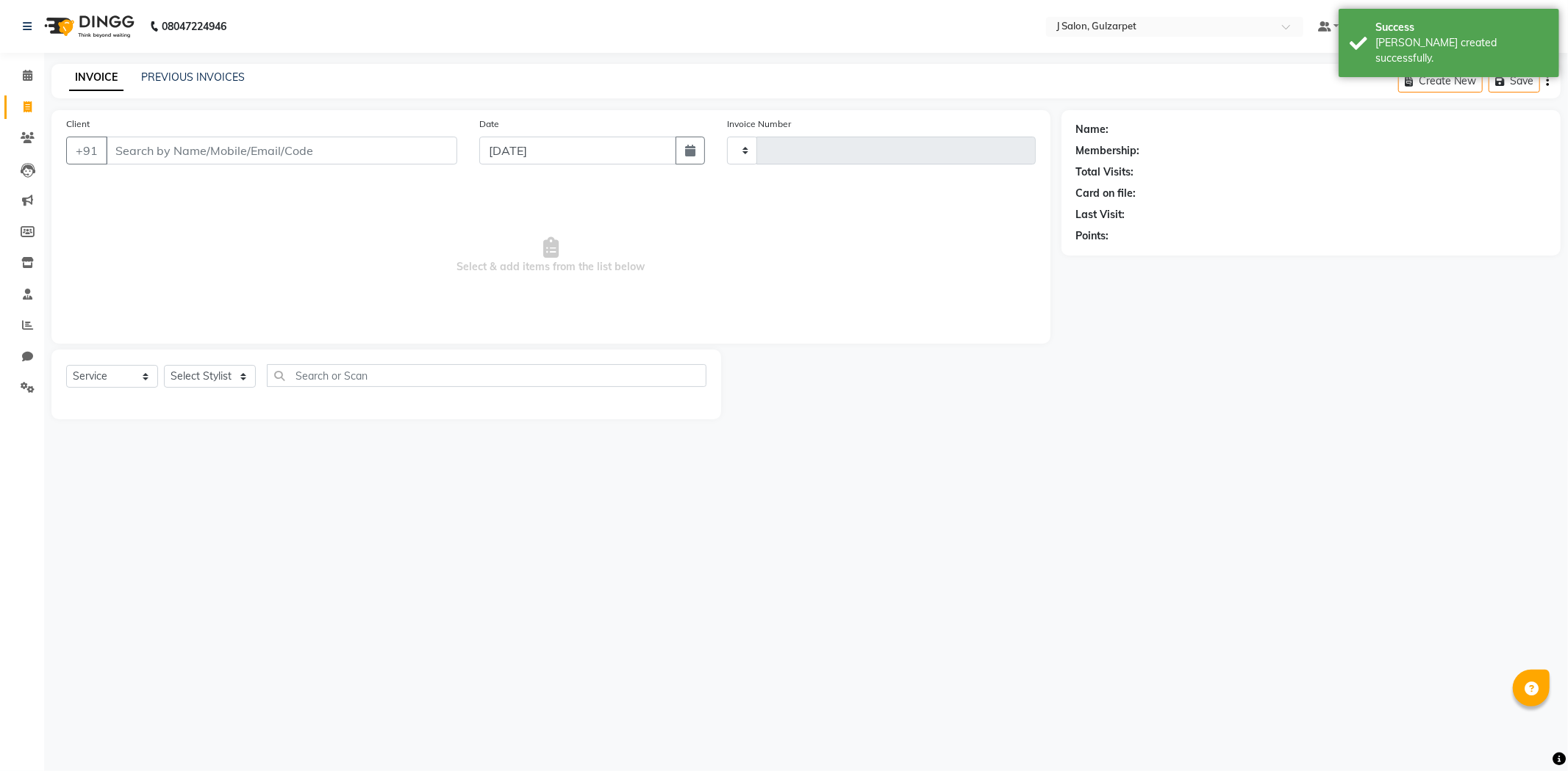
type input "1238"
